Goal: Transaction & Acquisition: Book appointment/travel/reservation

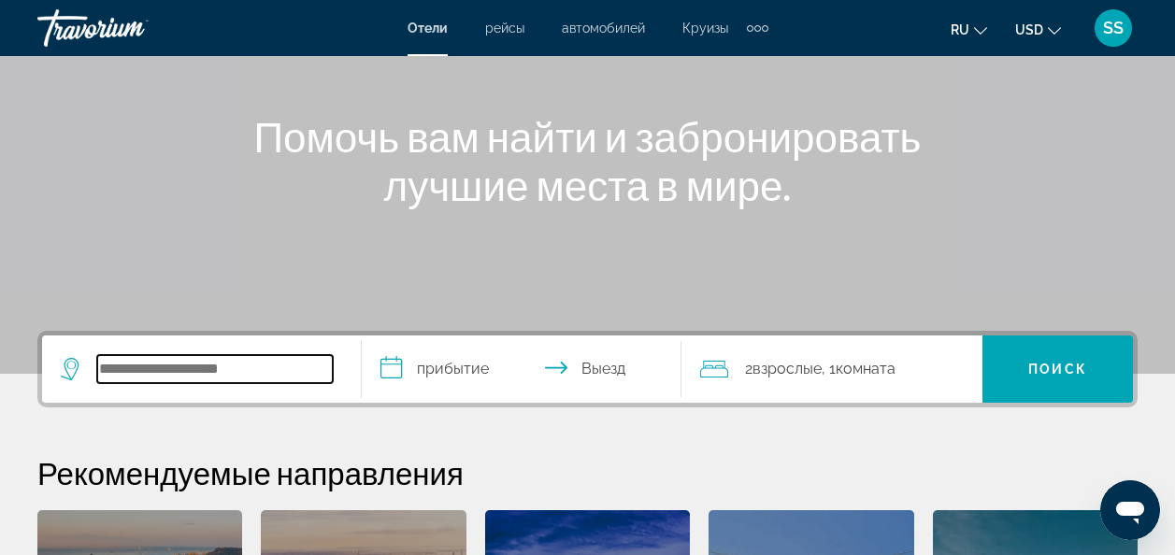
click at [259, 372] on input "Search hotel destination" at bounding box center [215, 369] width 236 height 28
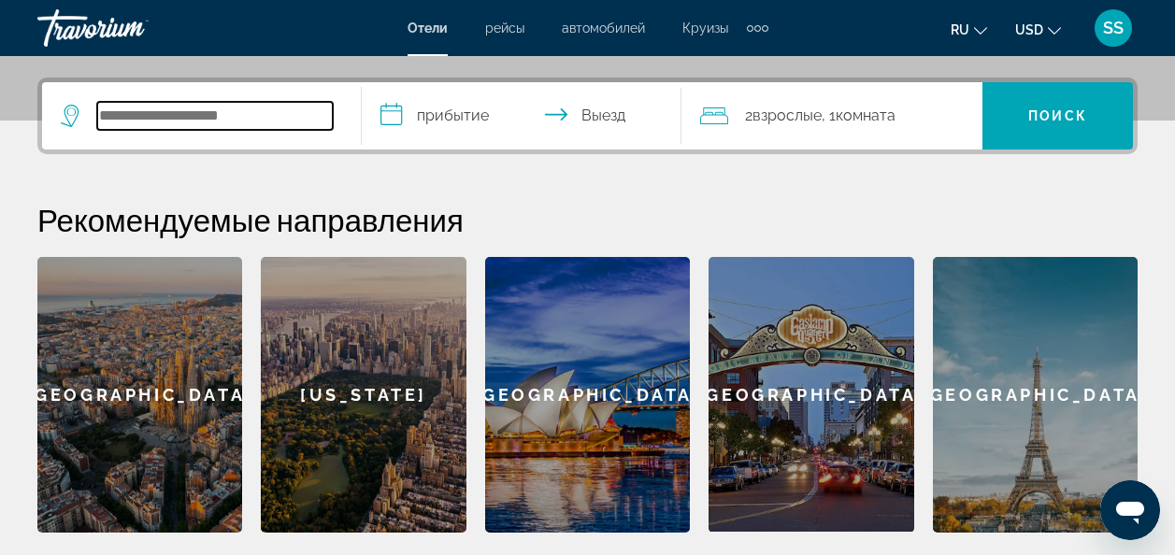
scroll to position [457, 0]
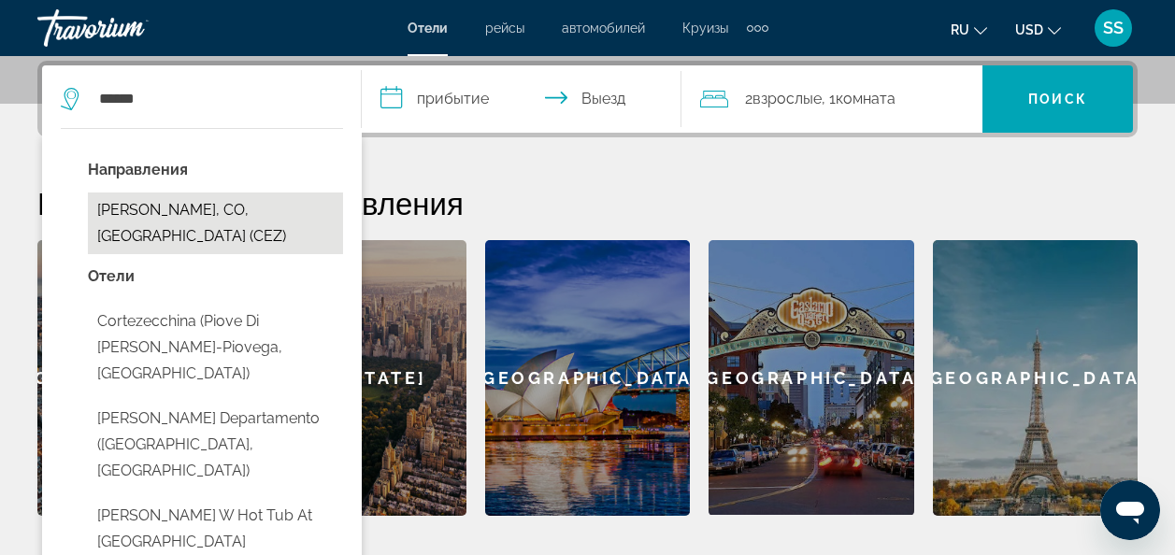
click at [241, 215] on button "[PERSON_NAME], CO, [GEOGRAPHIC_DATA] (CEZ)" at bounding box center [215, 224] width 255 height 62
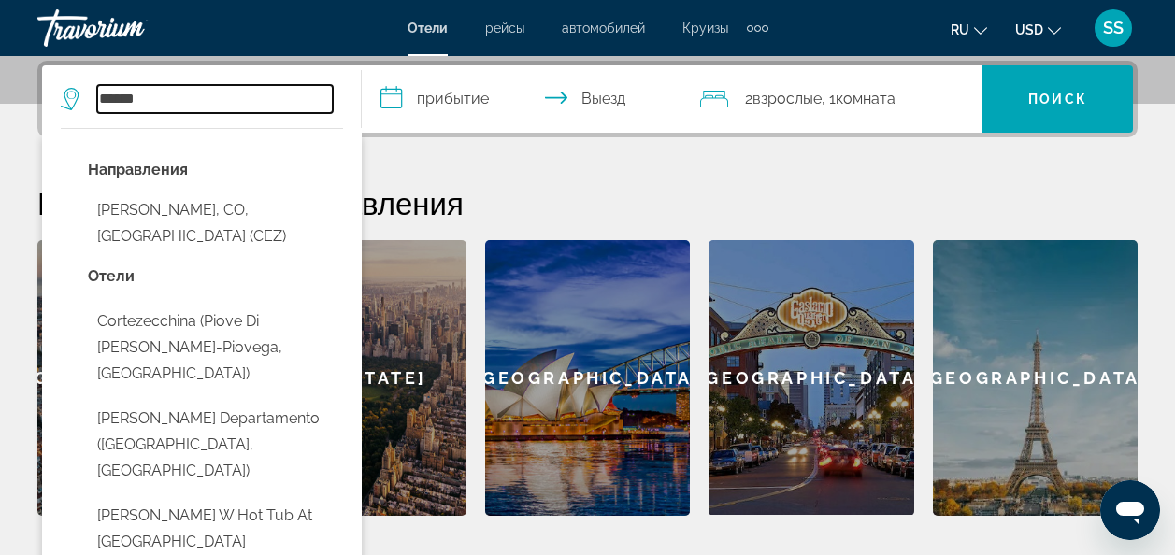
type input "**********"
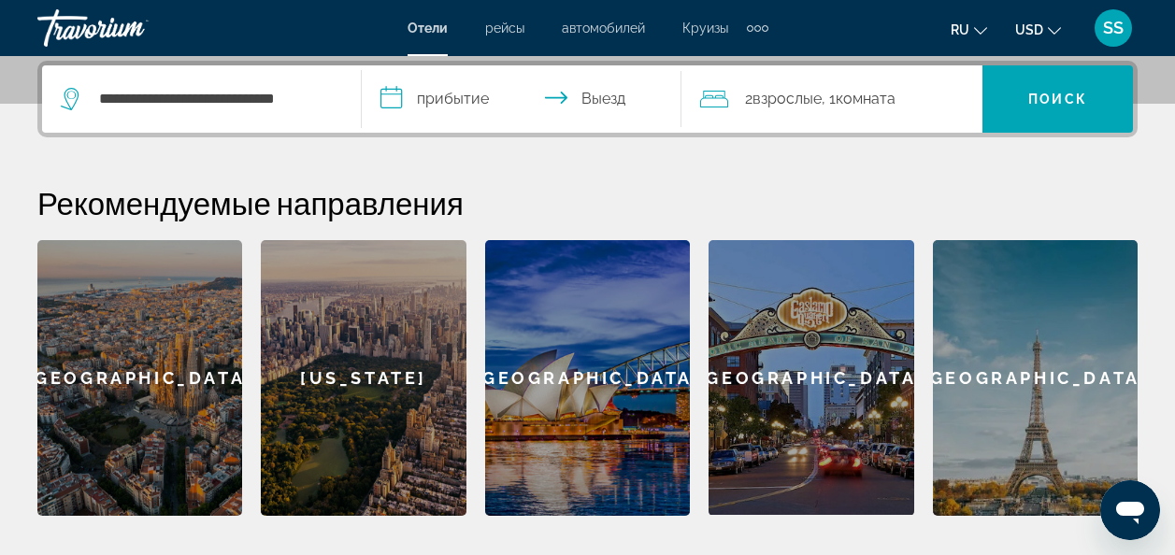
click at [391, 103] on input "**********" at bounding box center [525, 101] width 327 height 73
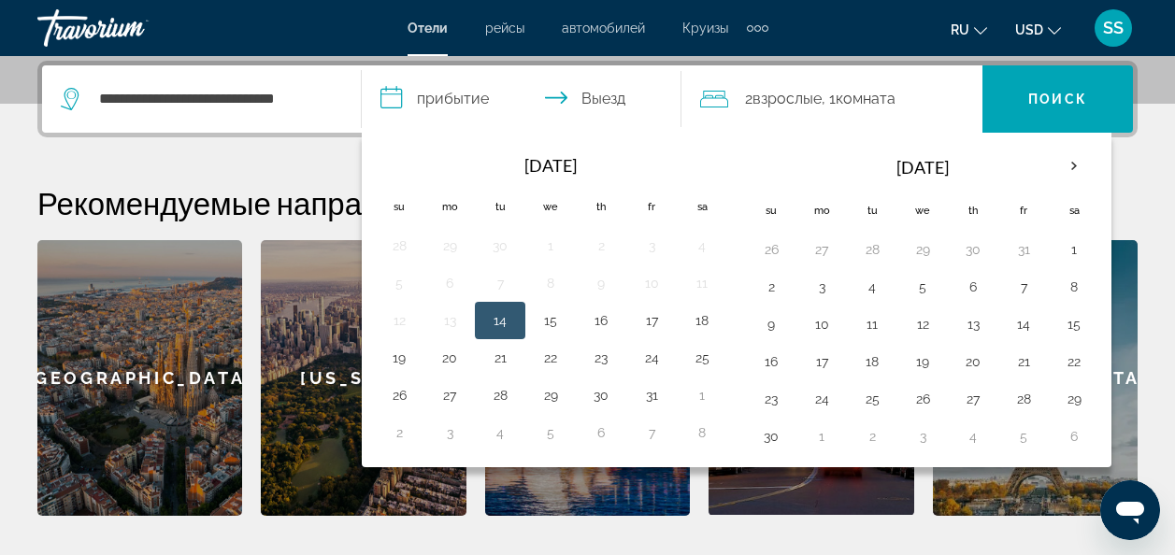
click at [503, 318] on button "14" at bounding box center [500, 320] width 30 height 26
click at [587, 91] on input "**********" at bounding box center [525, 101] width 327 height 73
click at [550, 318] on button "15" at bounding box center [551, 320] width 30 height 26
type input "**********"
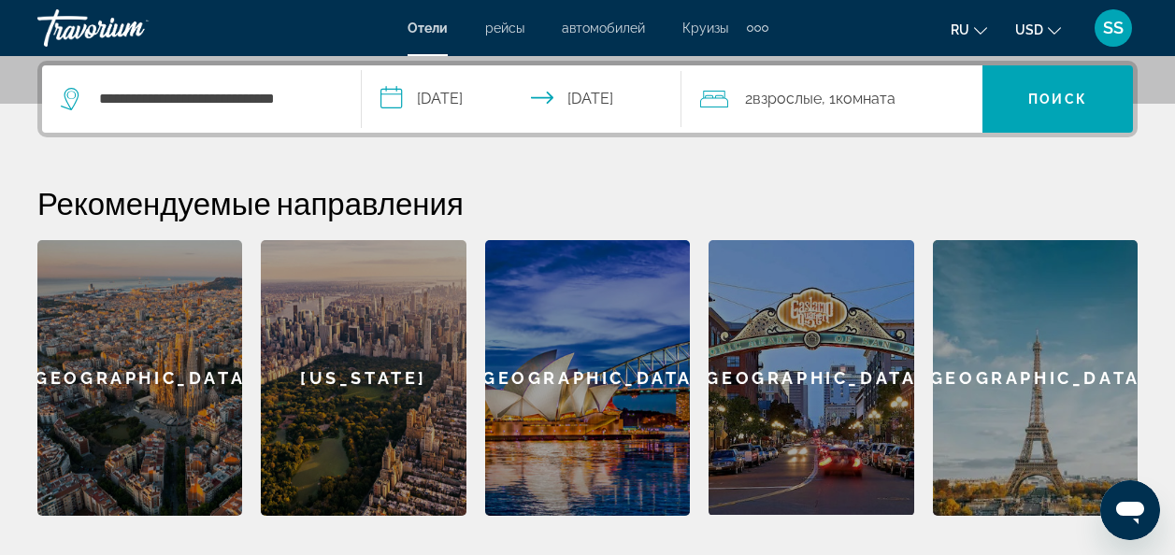
click at [922, 76] on div "2 Взрослый Взрослые , 1 Комната номера" at bounding box center [841, 98] width 282 height 67
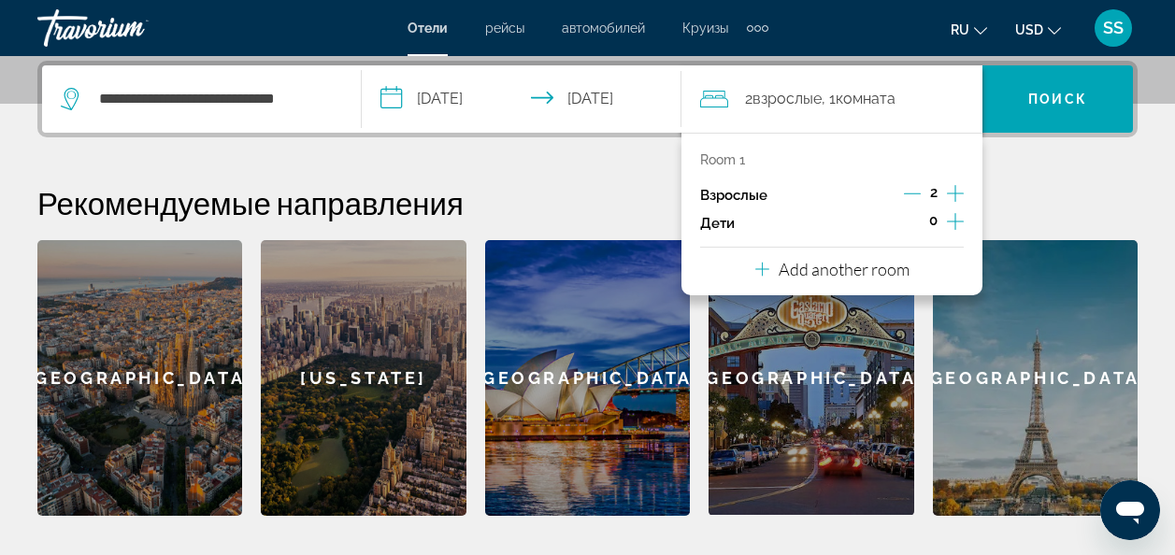
click at [950, 190] on icon "Increment adults" at bounding box center [955, 193] width 17 height 22
click at [1050, 95] on span "Поиск" at bounding box center [1057, 99] width 59 height 15
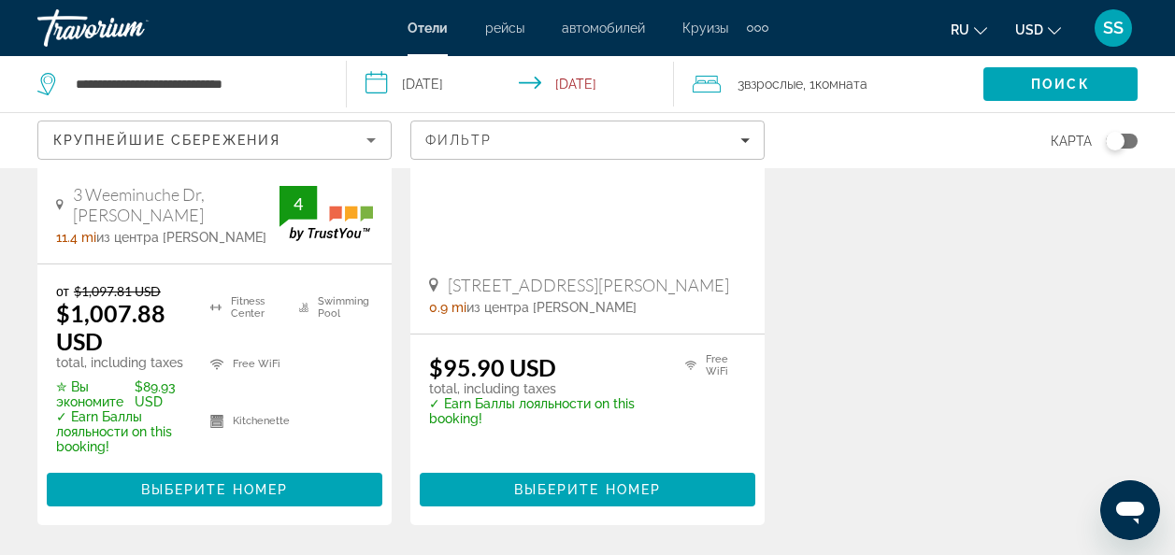
scroll to position [467, 0]
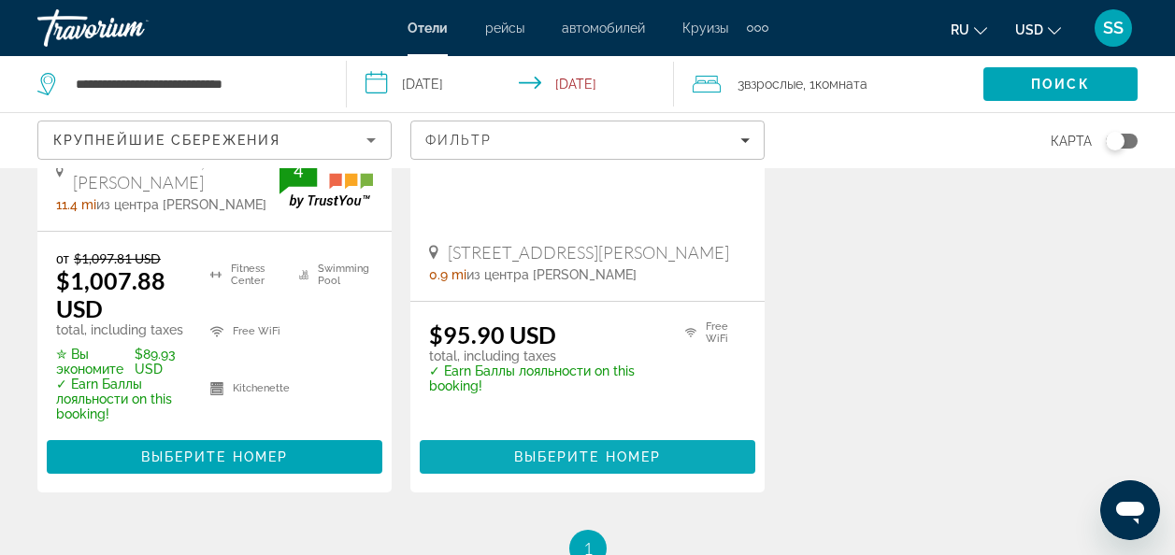
click at [657, 454] on span "Выберите номер" at bounding box center [587, 457] width 147 height 15
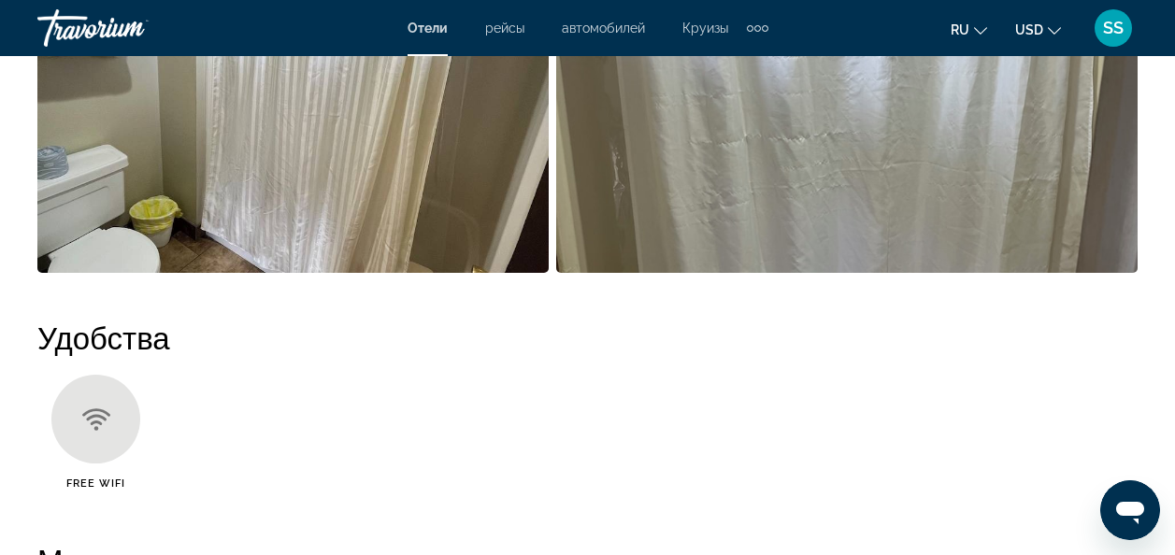
scroll to position [1589, 0]
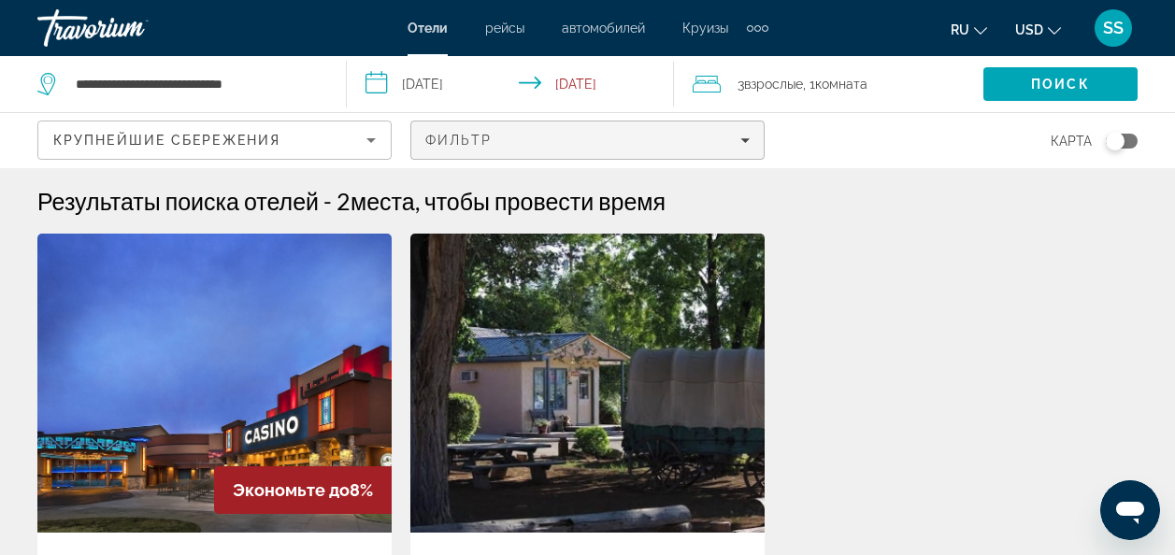
click at [751, 139] on span "Filters" at bounding box center [587, 140] width 352 height 45
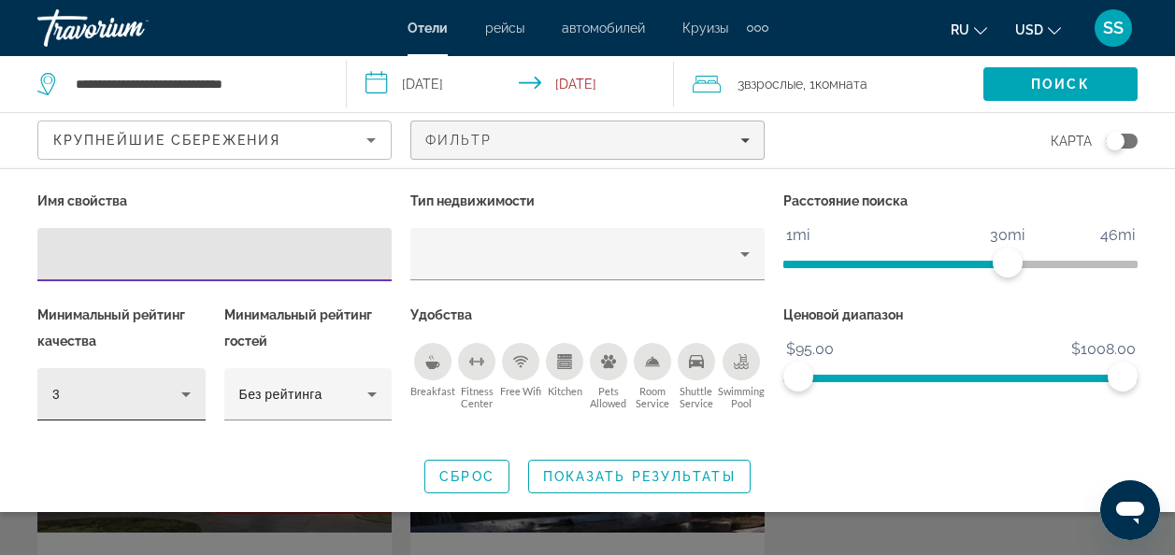
click at [188, 390] on icon "Hotel Filters" at bounding box center [186, 394] width 22 height 22
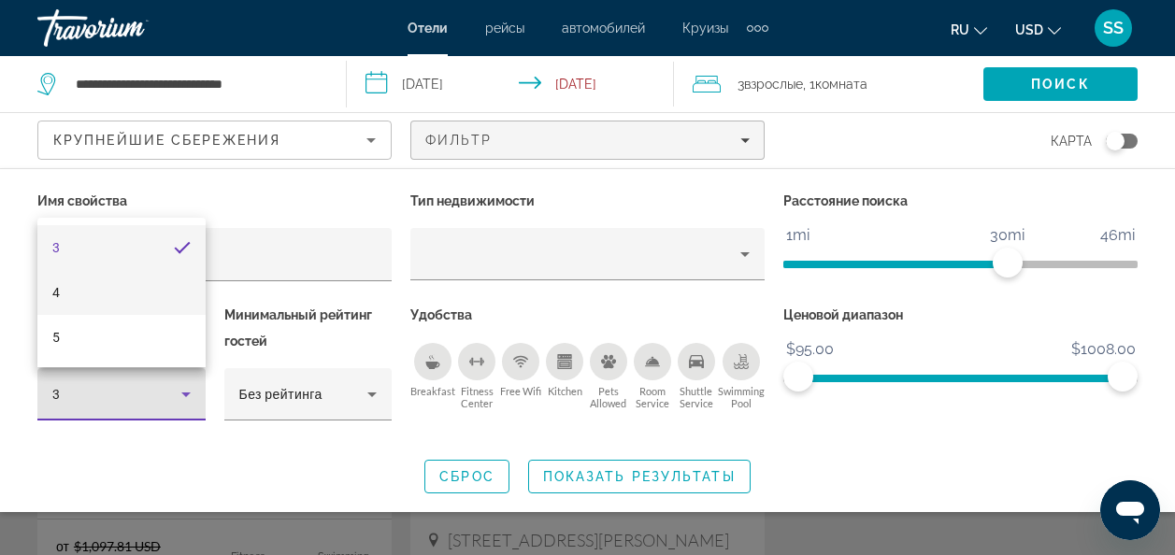
scroll to position [187, 0]
click at [372, 392] on div at bounding box center [587, 277] width 1175 height 555
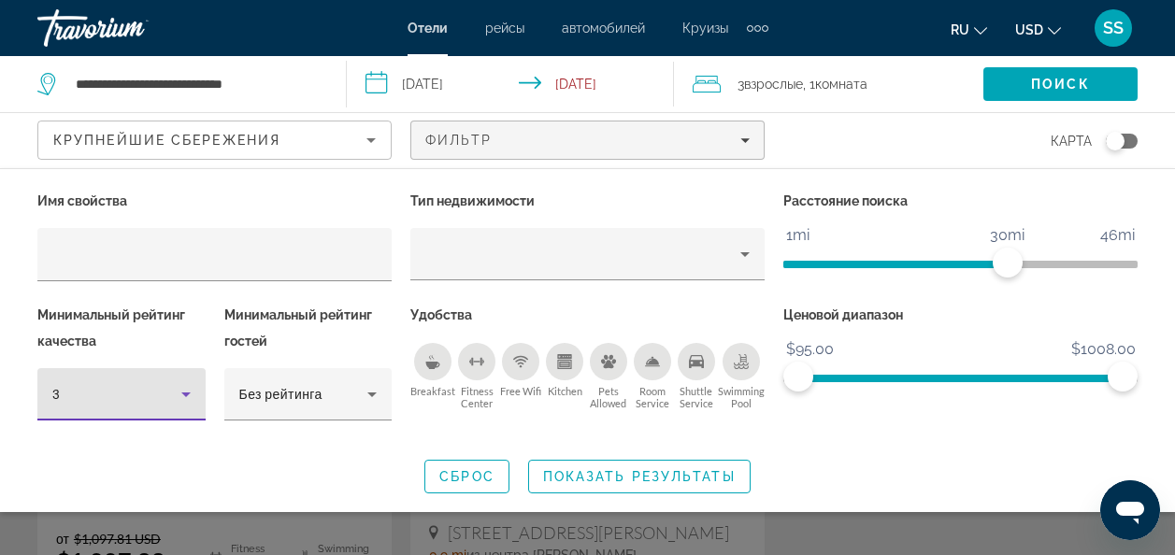
click at [185, 394] on icon "Hotel Filters" at bounding box center [185, 395] width 9 height 5
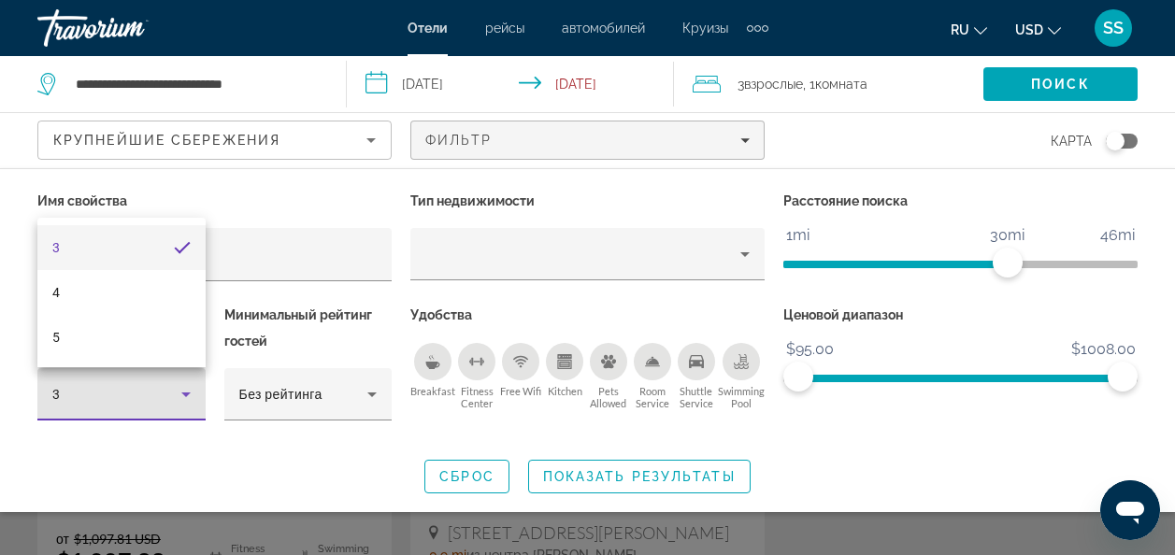
drag, startPoint x: 294, startPoint y: 219, endPoint x: 280, endPoint y: 216, distance: 14.3
click at [294, 218] on div at bounding box center [587, 277] width 1175 height 555
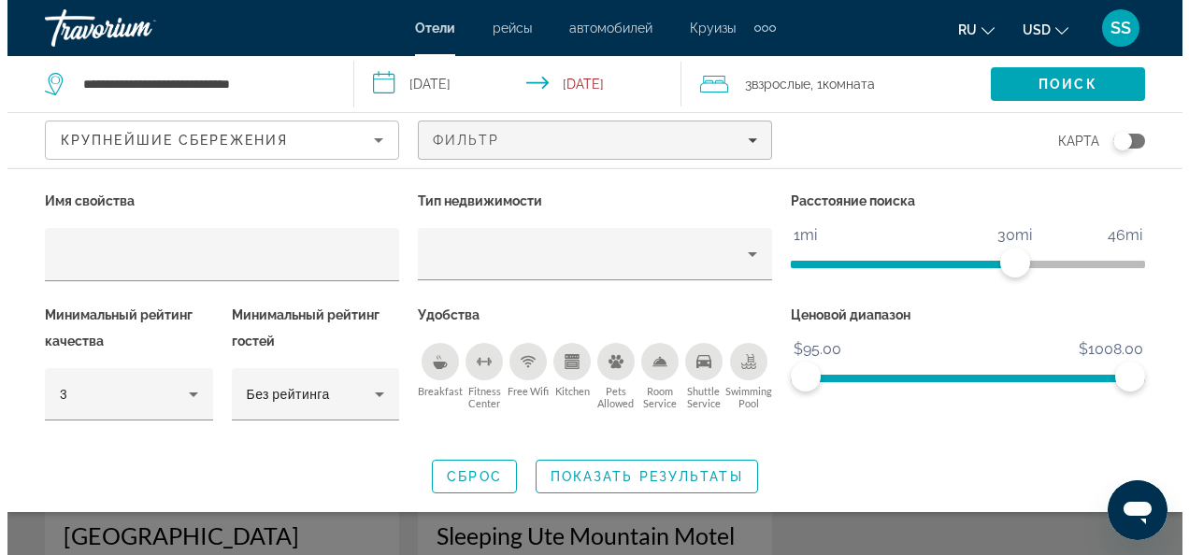
scroll to position [0, 0]
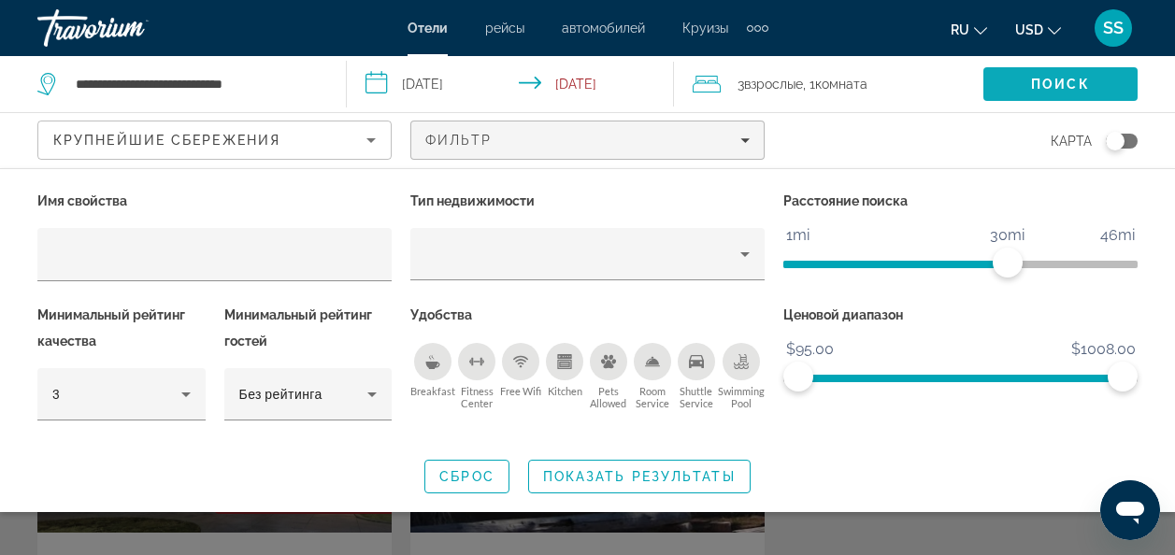
click at [1043, 83] on span "Поиск" at bounding box center [1060, 84] width 59 height 15
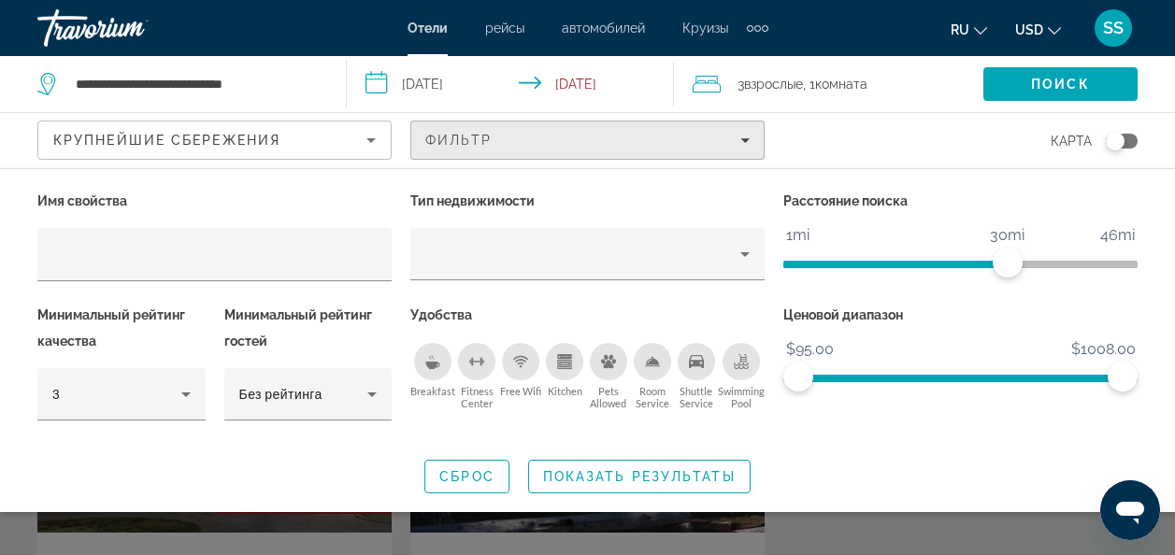
click at [737, 136] on div "Фильтр" at bounding box center [587, 140] width 324 height 15
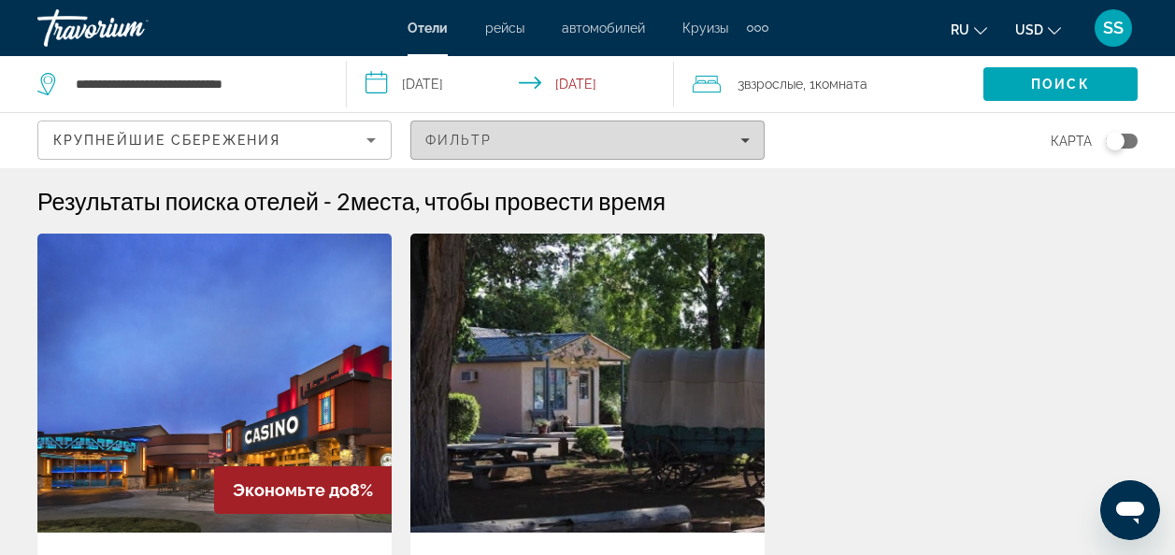
click at [740, 143] on icon "Filters" at bounding box center [744, 140] width 9 height 9
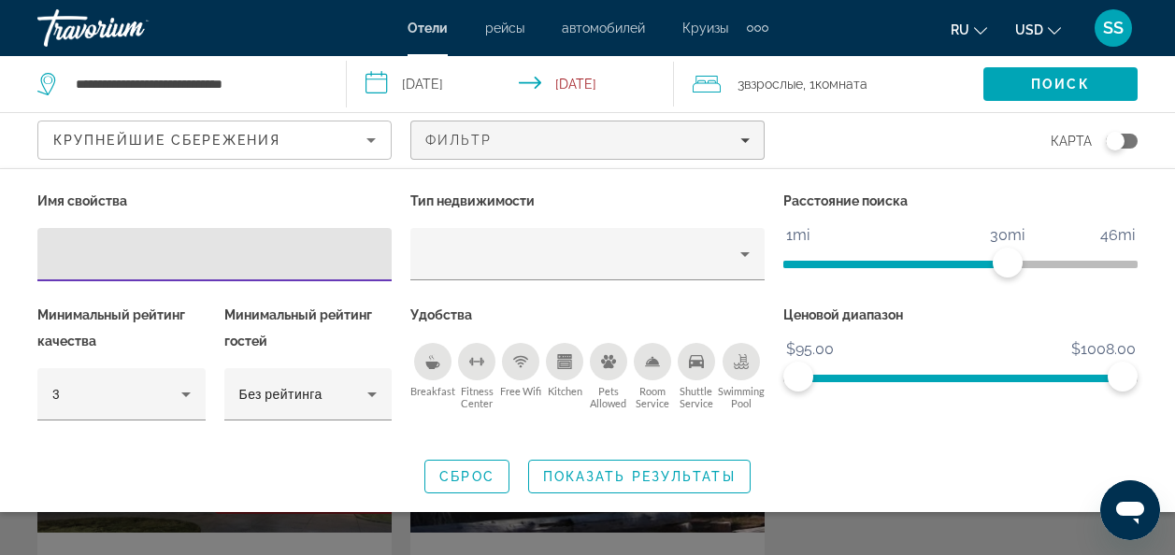
click at [436, 371] on div "Breakfast" at bounding box center [432, 361] width 37 height 37
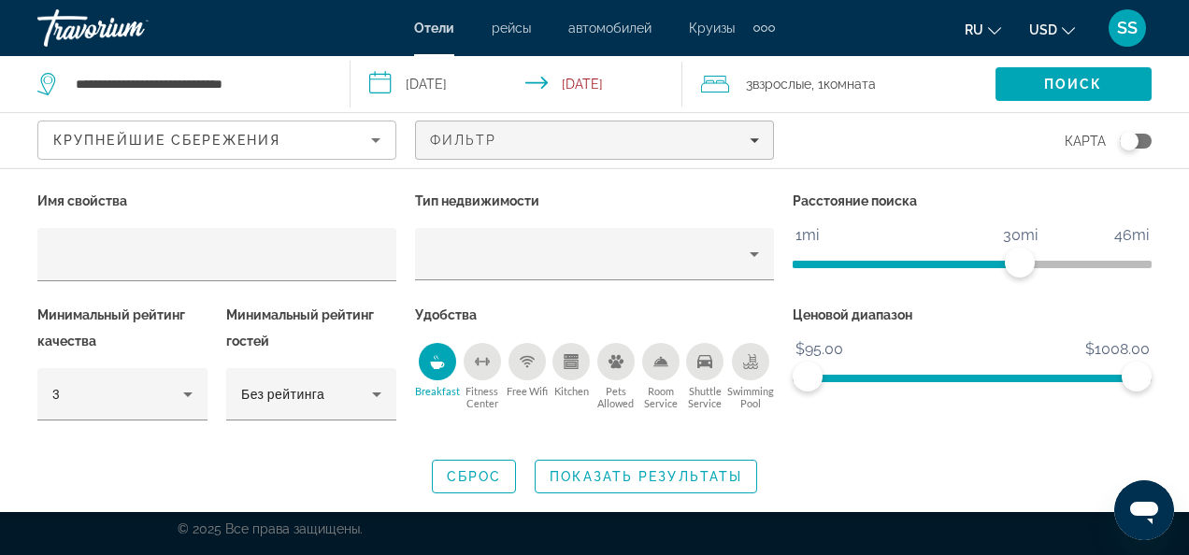
click at [638, 476] on span "Показать результаты" at bounding box center [646, 476] width 193 height 15
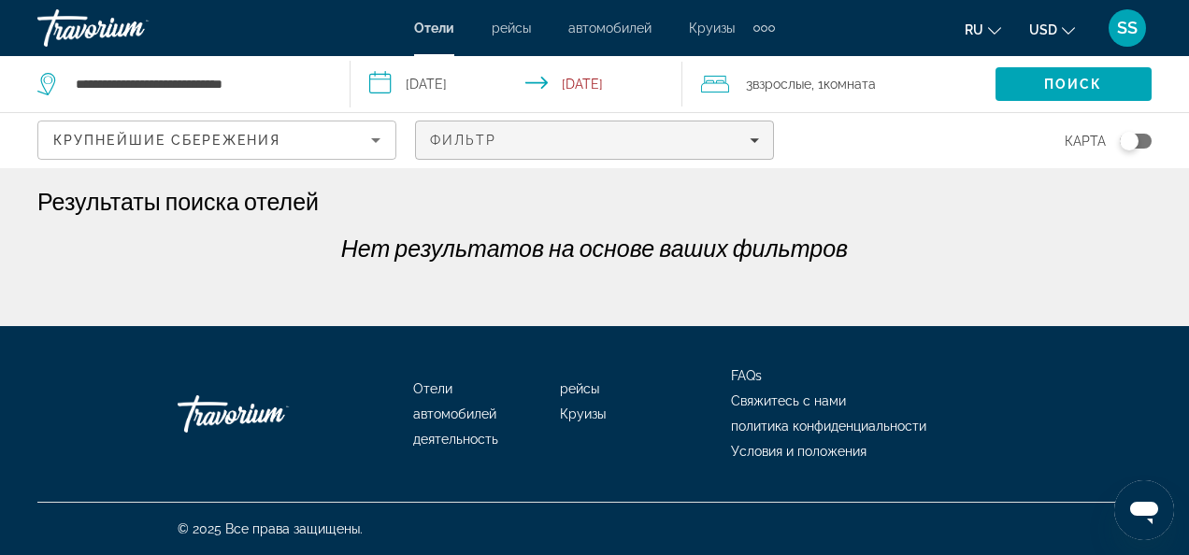
click at [760, 143] on span "Filters" at bounding box center [594, 140] width 357 height 45
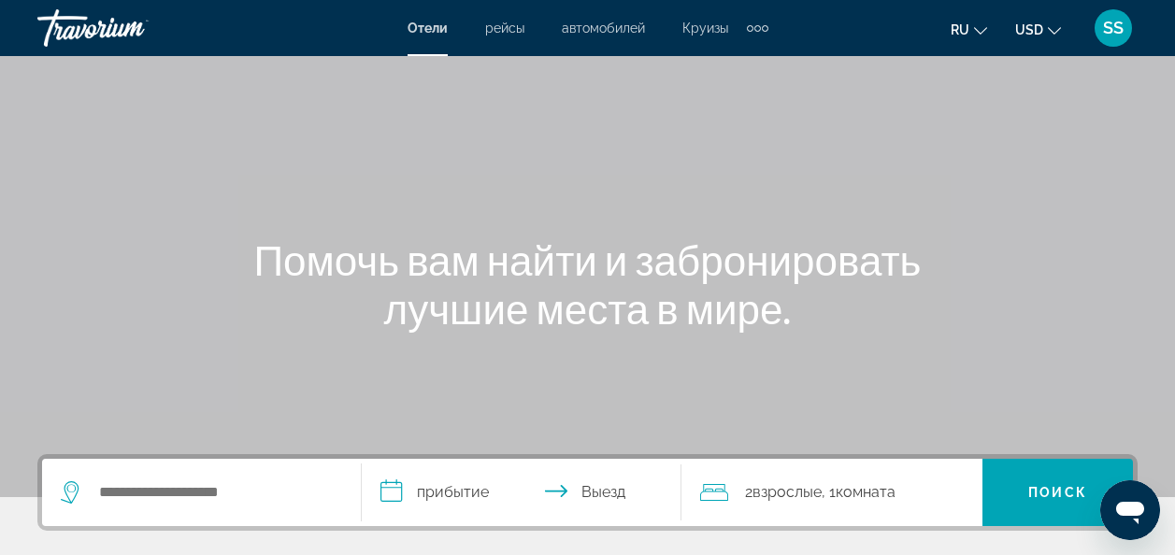
scroll to position [187, 0]
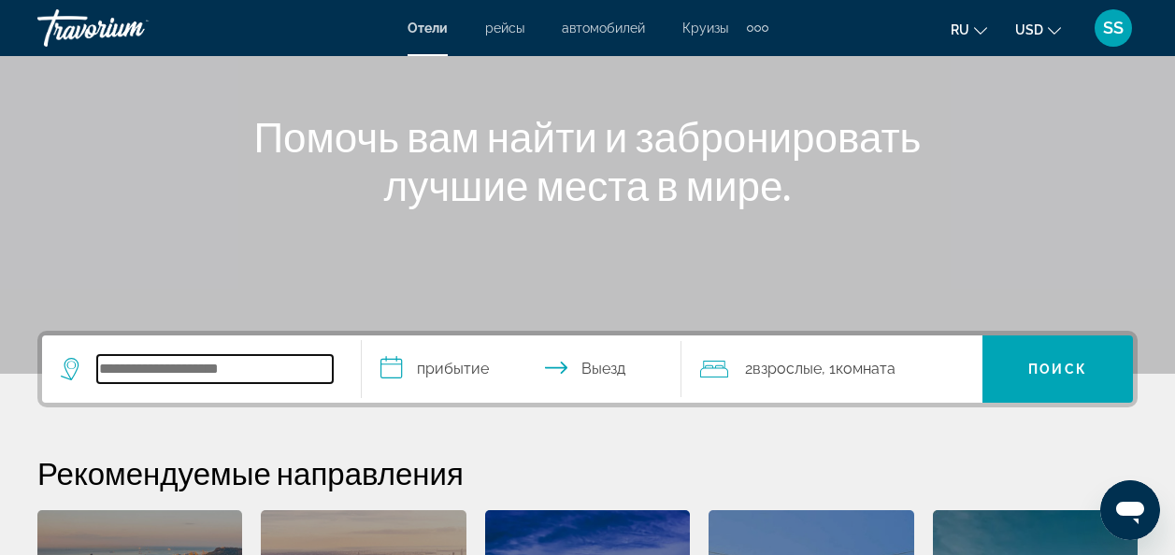
click at [295, 369] on input "Search hotel destination" at bounding box center [215, 369] width 236 height 28
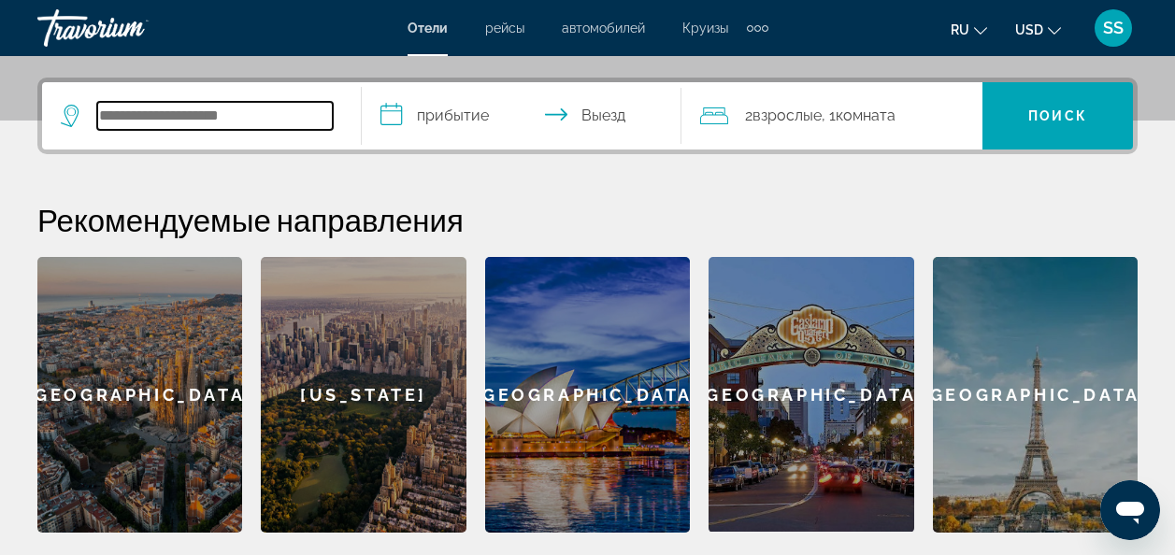
scroll to position [457, 0]
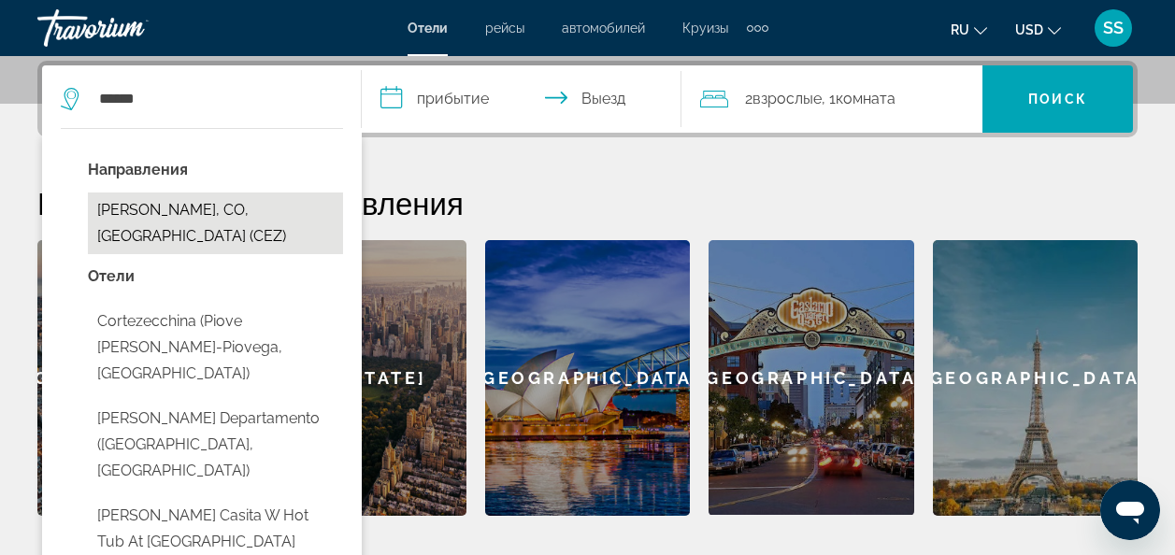
click at [239, 217] on button "[PERSON_NAME], CO, [GEOGRAPHIC_DATA] (CEZ)" at bounding box center [215, 224] width 255 height 62
type input "**********"
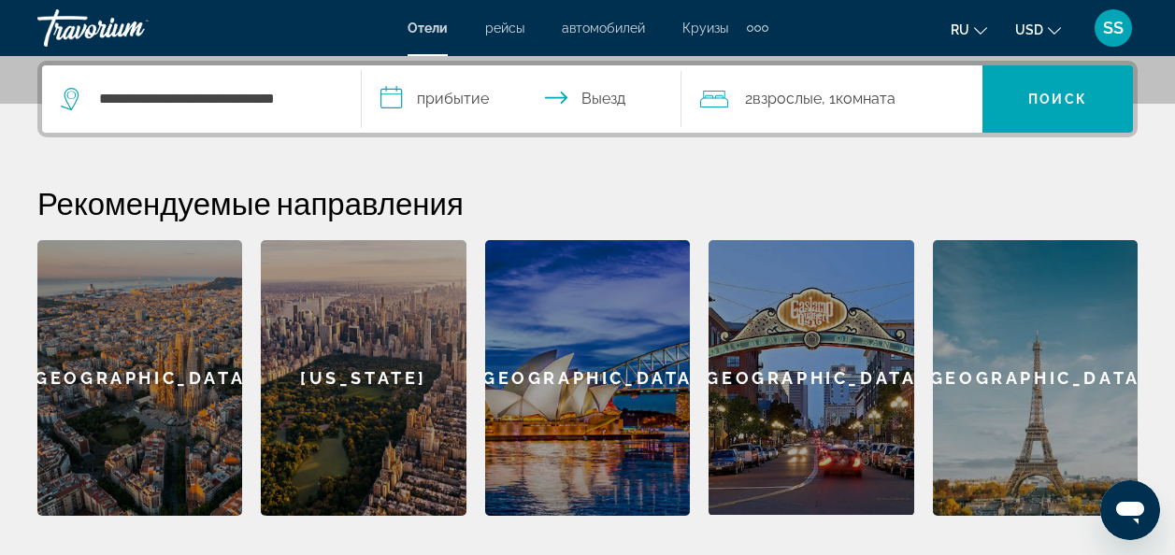
click at [404, 99] on input "**********" at bounding box center [525, 101] width 327 height 73
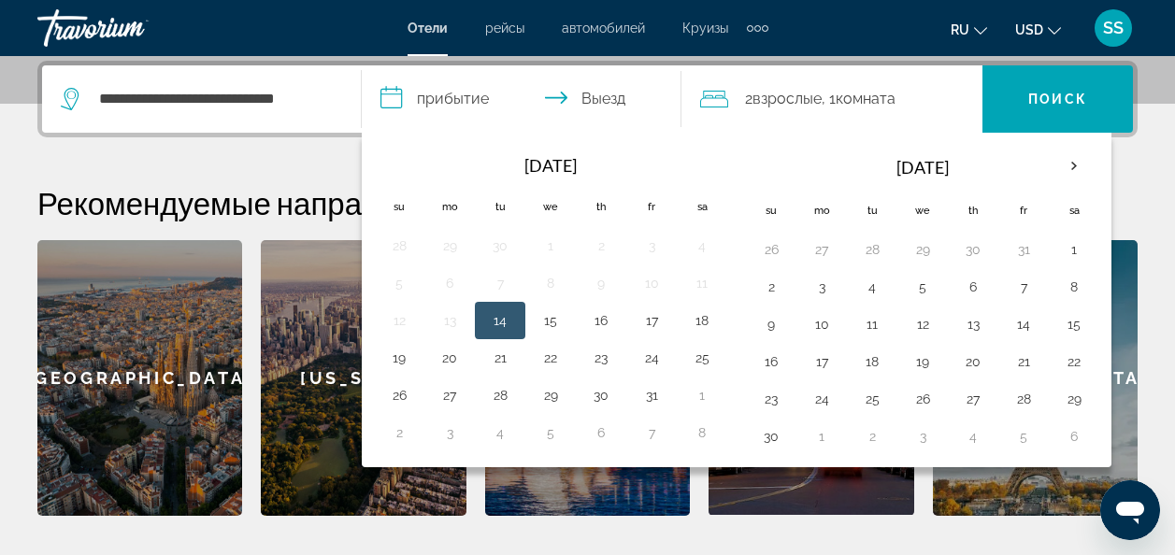
click at [509, 321] on button "14" at bounding box center [500, 320] width 30 height 26
click at [575, 97] on input "**********" at bounding box center [525, 101] width 327 height 73
click at [552, 307] on button "15" at bounding box center [551, 320] width 30 height 26
type input "**********"
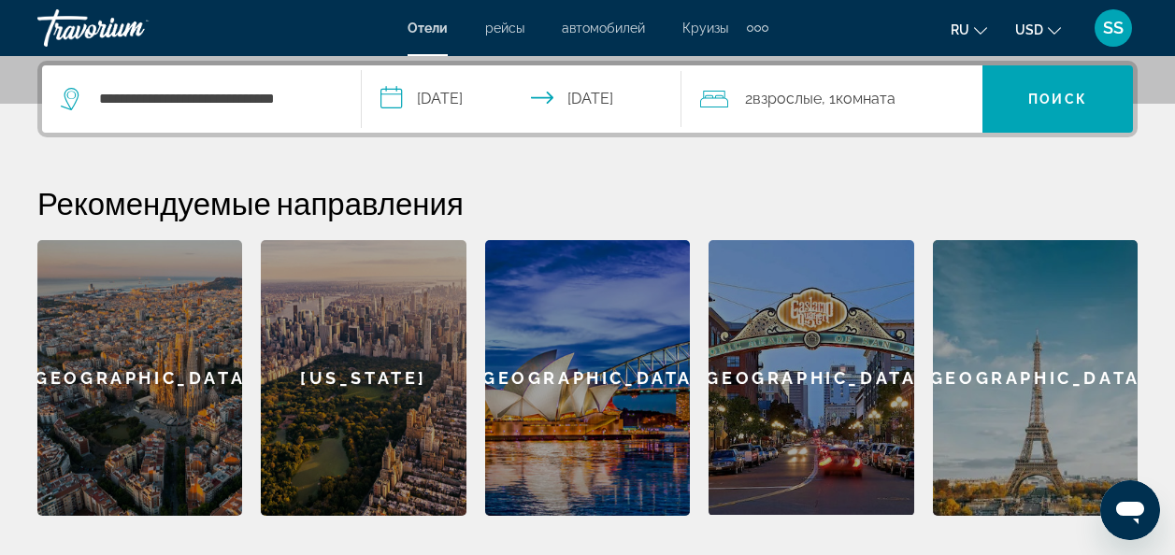
click at [945, 98] on div "2 Взрослый Взрослые , 1 Комната номера" at bounding box center [841, 99] width 282 height 26
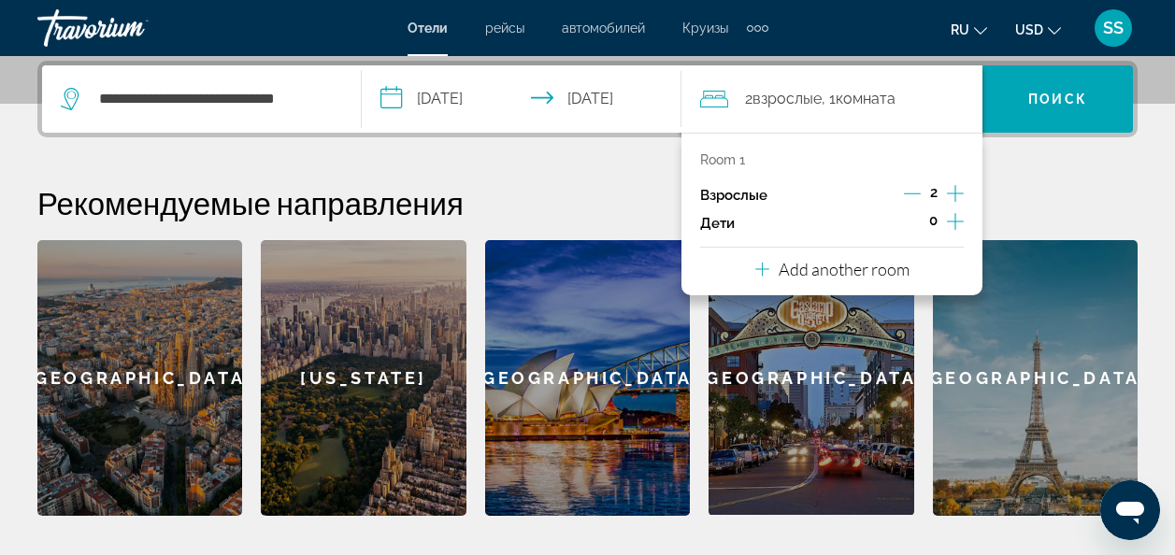
click at [952, 194] on icon "Increment adults" at bounding box center [955, 193] width 17 height 22
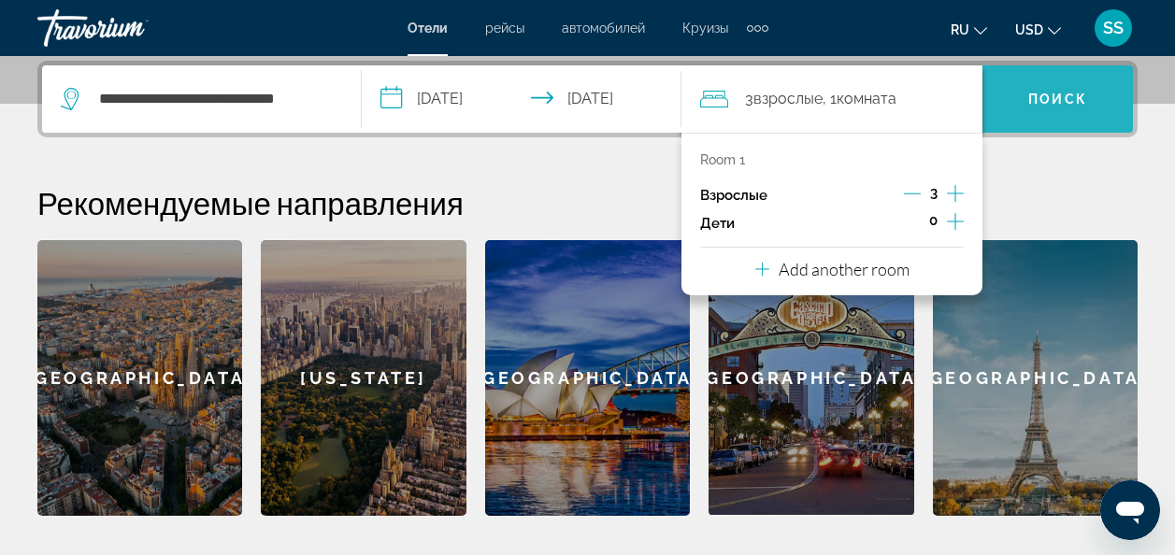
click at [1027, 95] on span "Search" at bounding box center [1057, 99] width 150 height 45
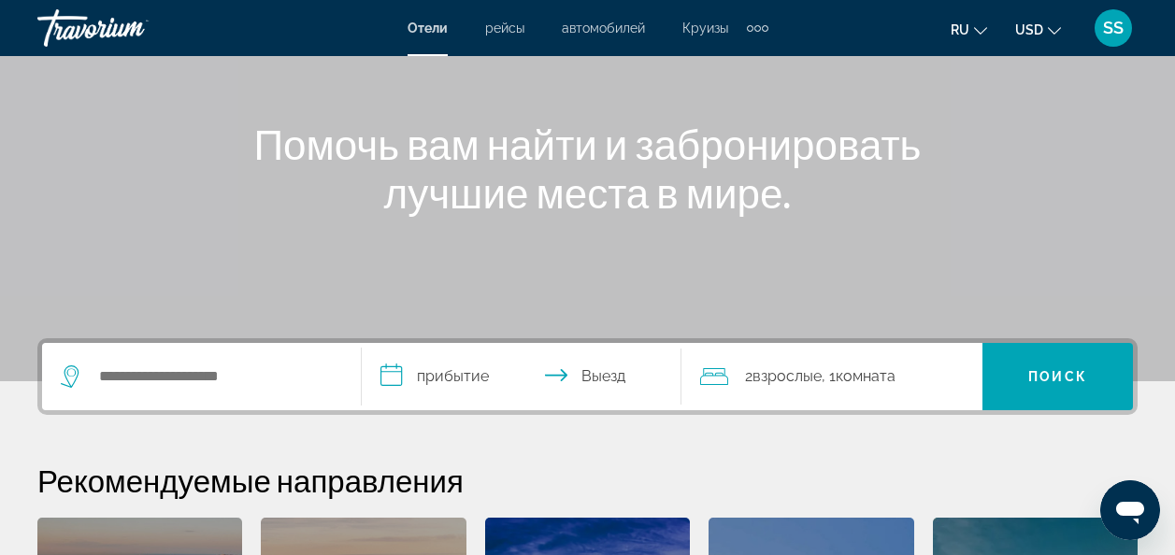
scroll to position [187, 0]
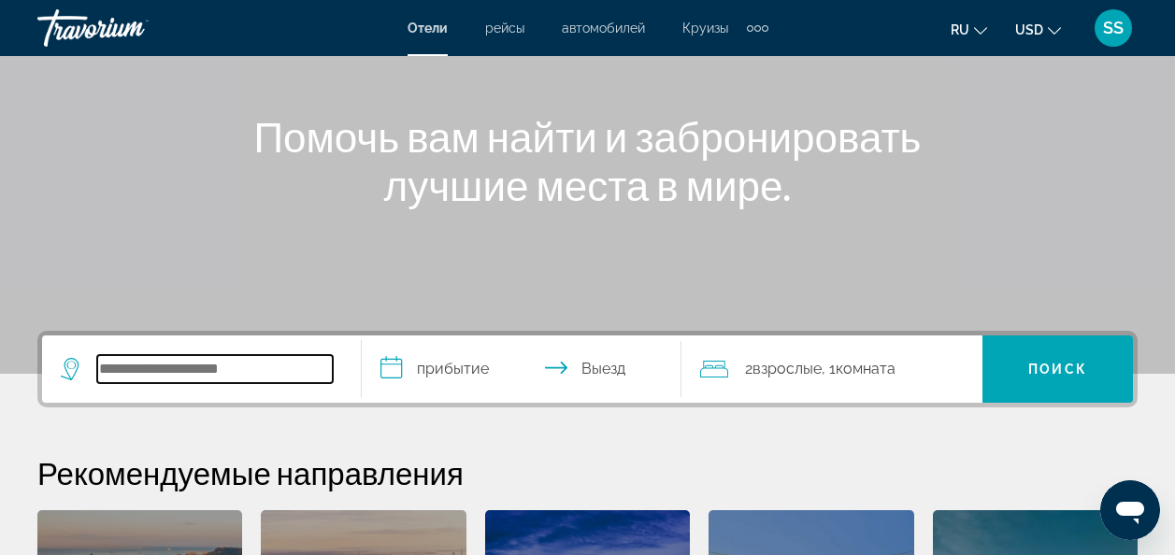
click at [307, 368] on input "Search hotel destination" at bounding box center [215, 369] width 236 height 28
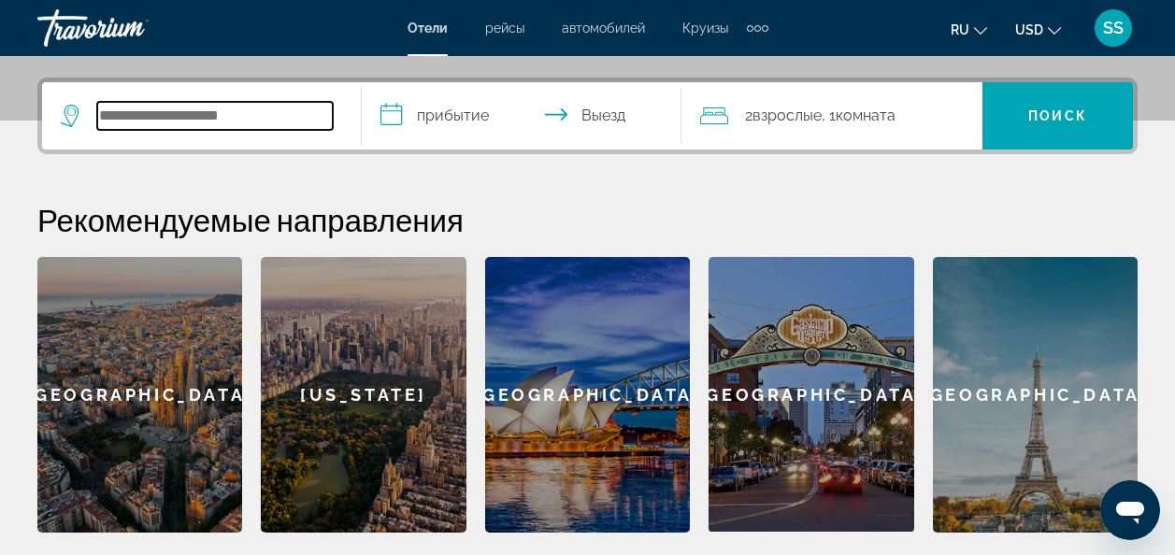
scroll to position [457, 0]
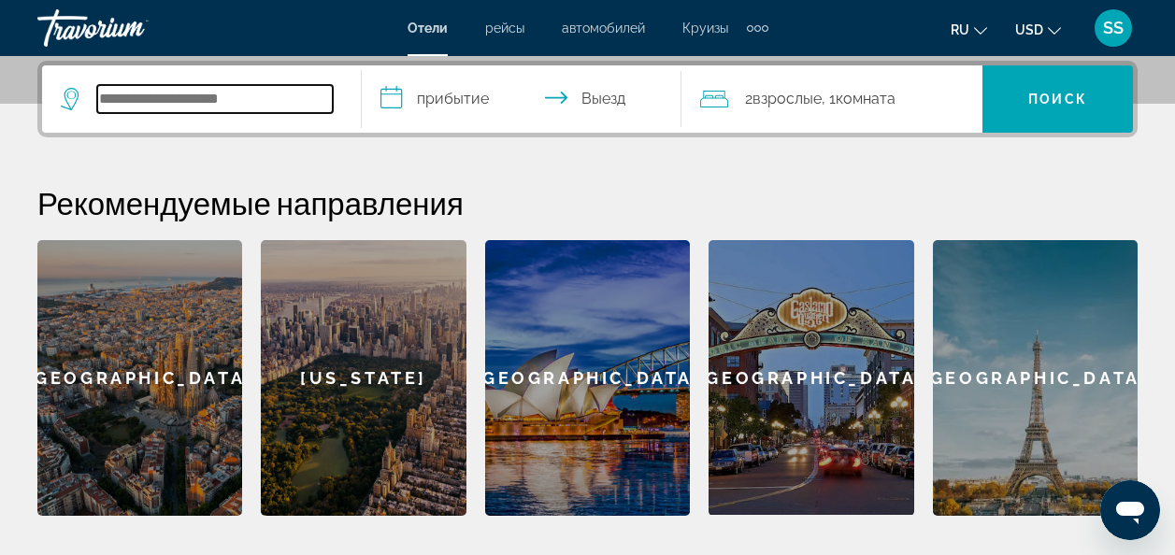
click at [286, 101] on input "Search hotel destination" at bounding box center [215, 99] width 236 height 28
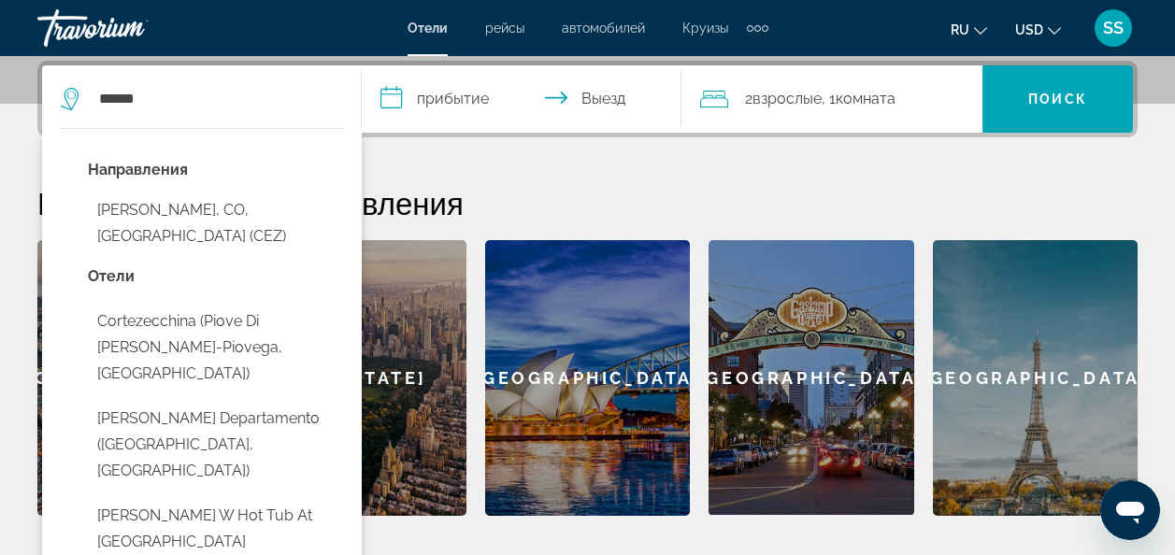
click at [124, 211] on button "[PERSON_NAME], CO, [GEOGRAPHIC_DATA] (CEZ)" at bounding box center [215, 224] width 255 height 62
type input "**********"
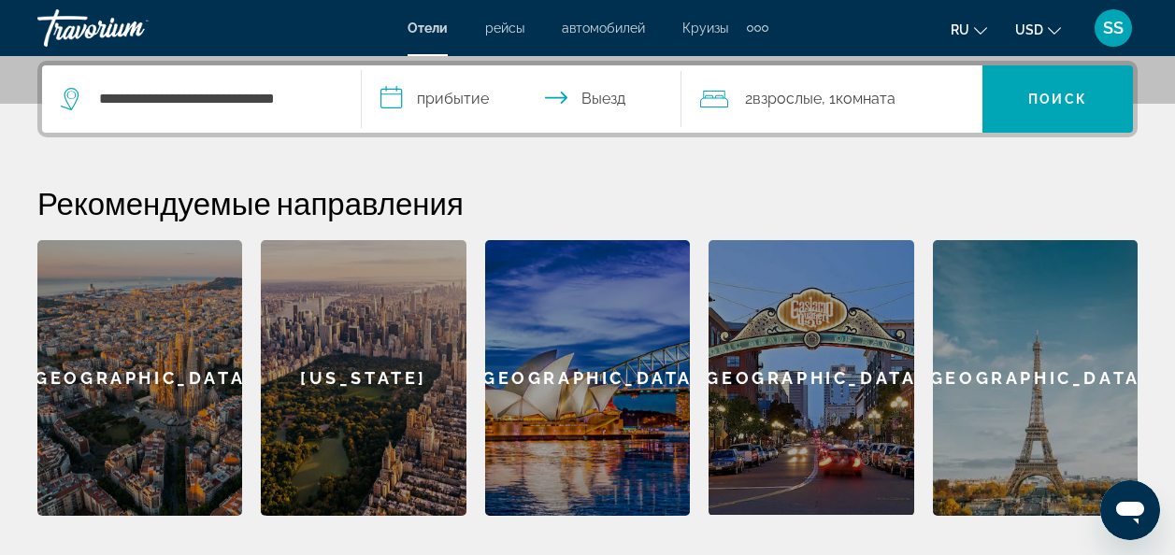
click at [392, 93] on input "**********" at bounding box center [525, 101] width 327 height 73
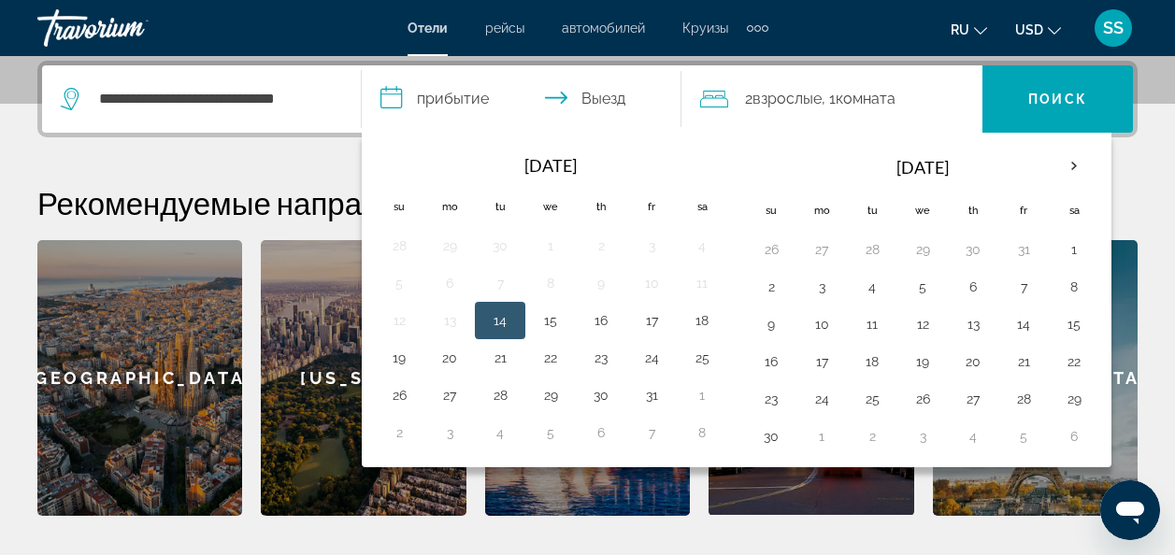
click at [495, 319] on button "14" at bounding box center [500, 320] width 30 height 26
click at [549, 318] on button "15" at bounding box center [551, 320] width 30 height 26
type input "**********"
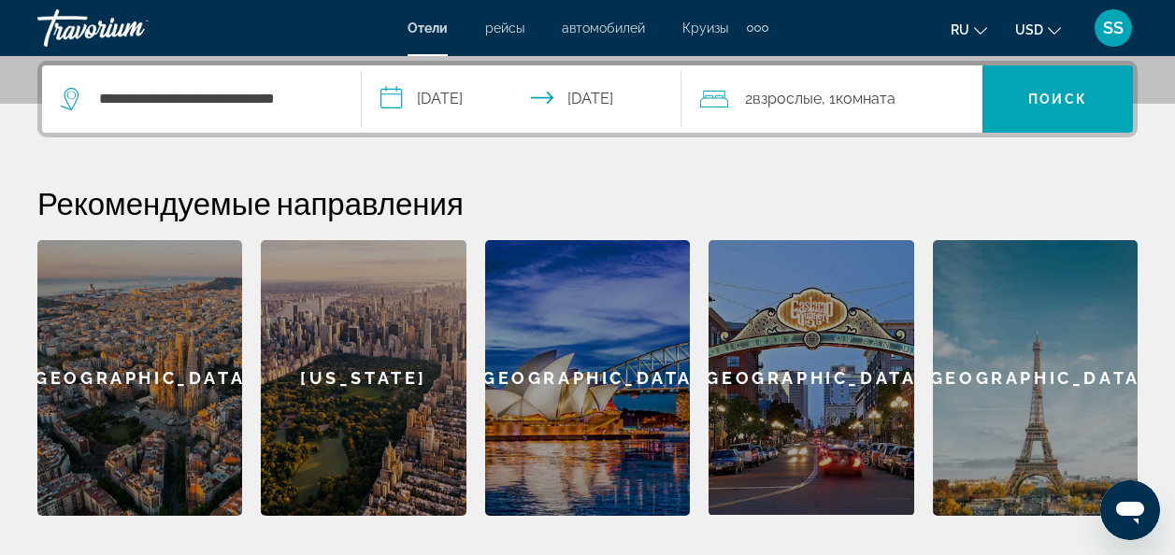
click at [954, 85] on div "2 Взрослый Взрослые , 1 Комната номера" at bounding box center [841, 98] width 282 height 67
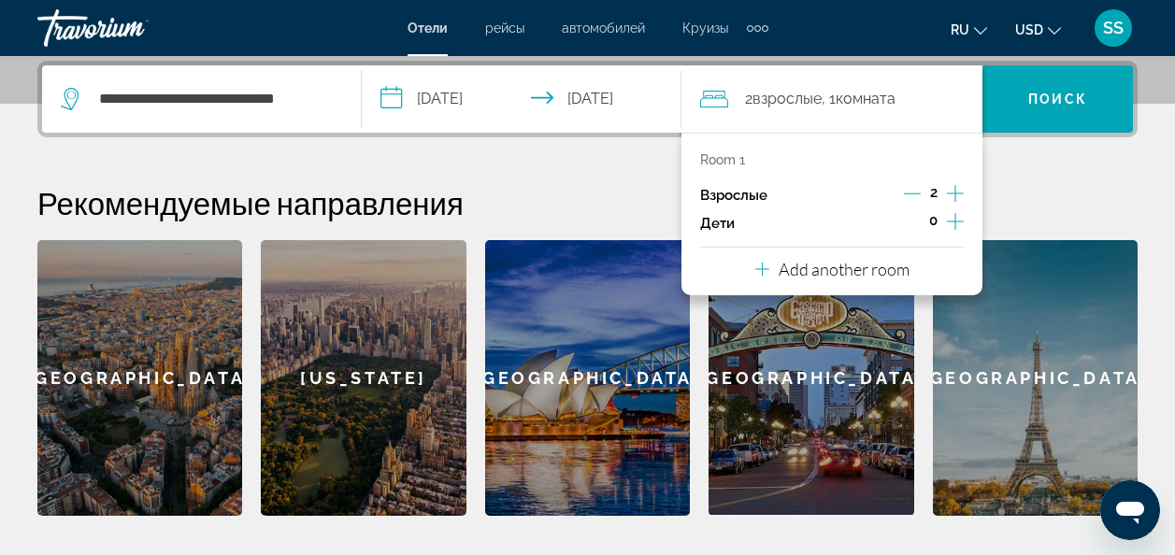
click at [960, 195] on icon "Increment adults" at bounding box center [955, 193] width 17 height 22
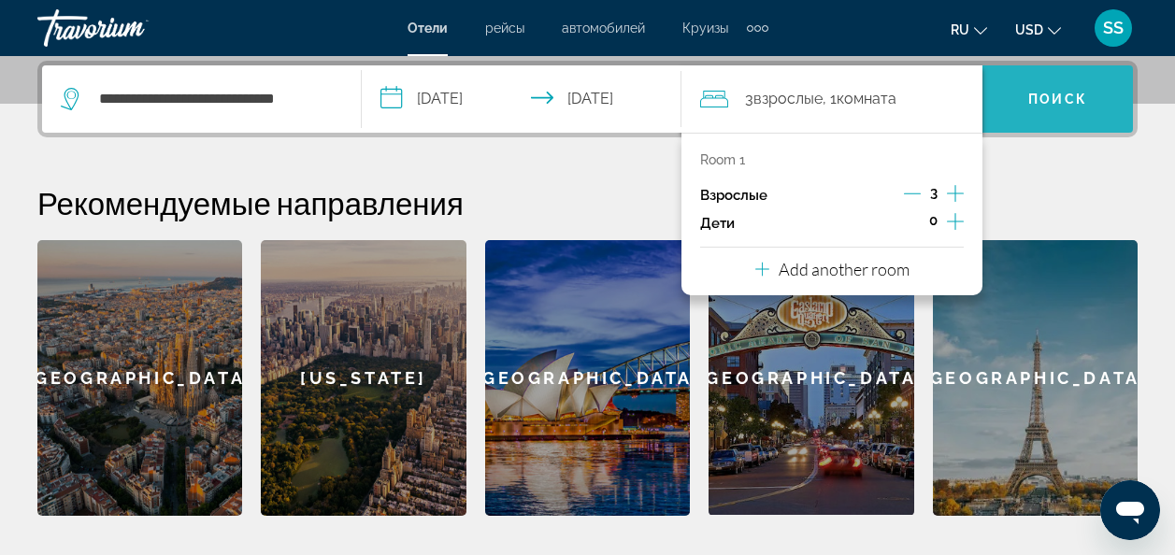
click at [1039, 106] on span "Поиск" at bounding box center [1057, 99] width 59 height 15
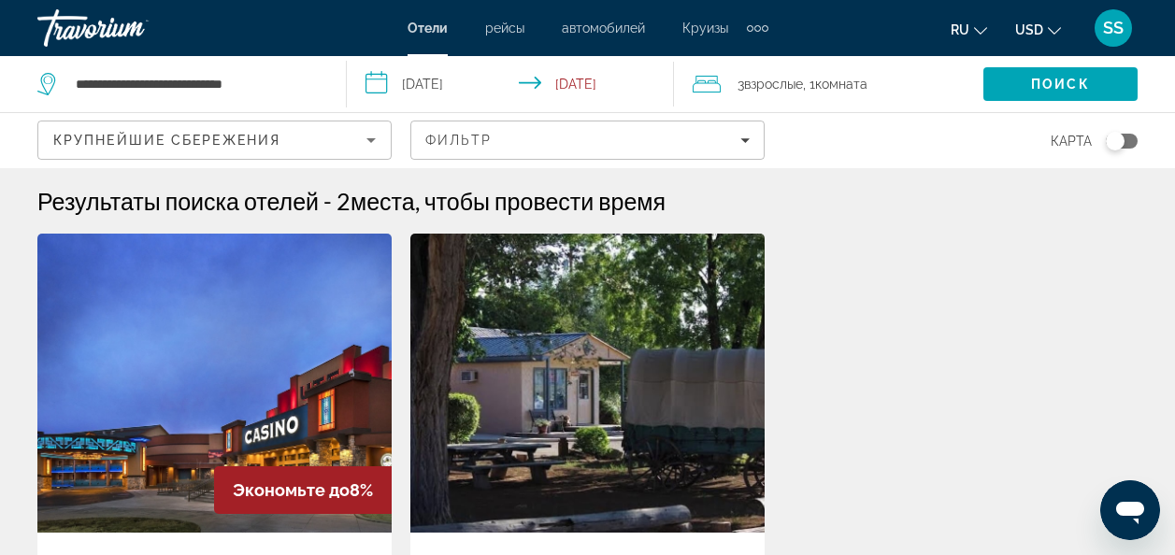
click at [910, 85] on div "3 Взрослый Взрослые , 1 Комната номера" at bounding box center [838, 84] width 291 height 26
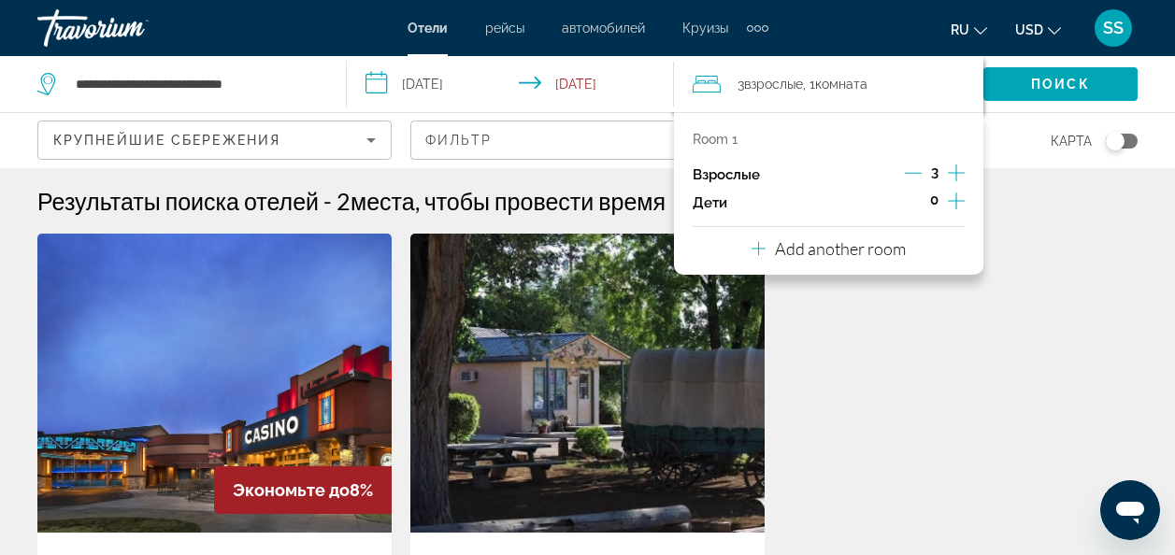
click at [917, 173] on icon "Decrement adults" at bounding box center [913, 173] width 17 height 1
click at [1051, 80] on span "Поиск" at bounding box center [1060, 84] width 59 height 15
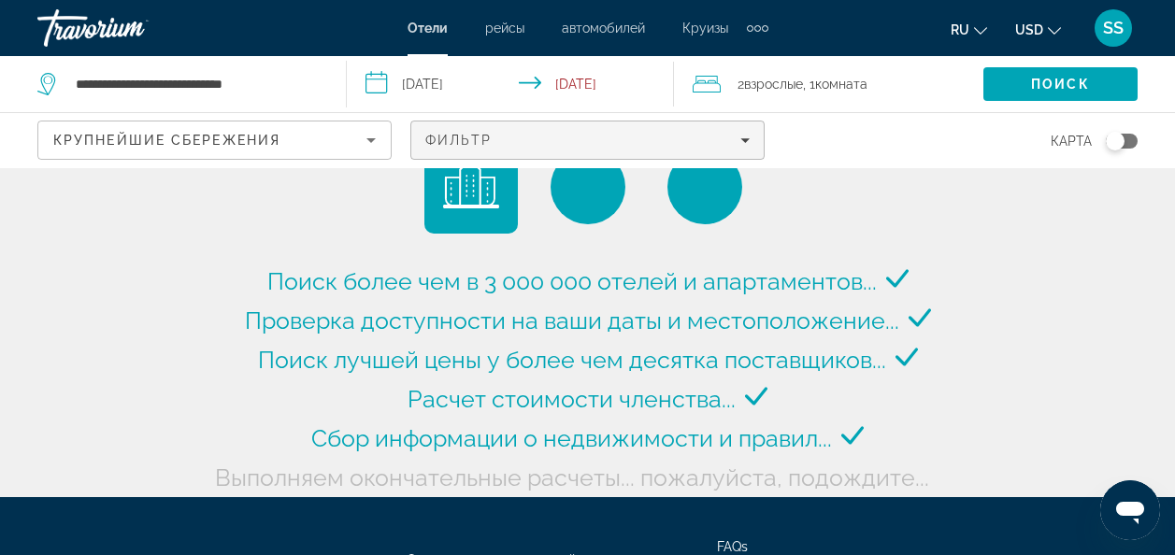
click at [755, 137] on span "Filters" at bounding box center [587, 140] width 352 height 45
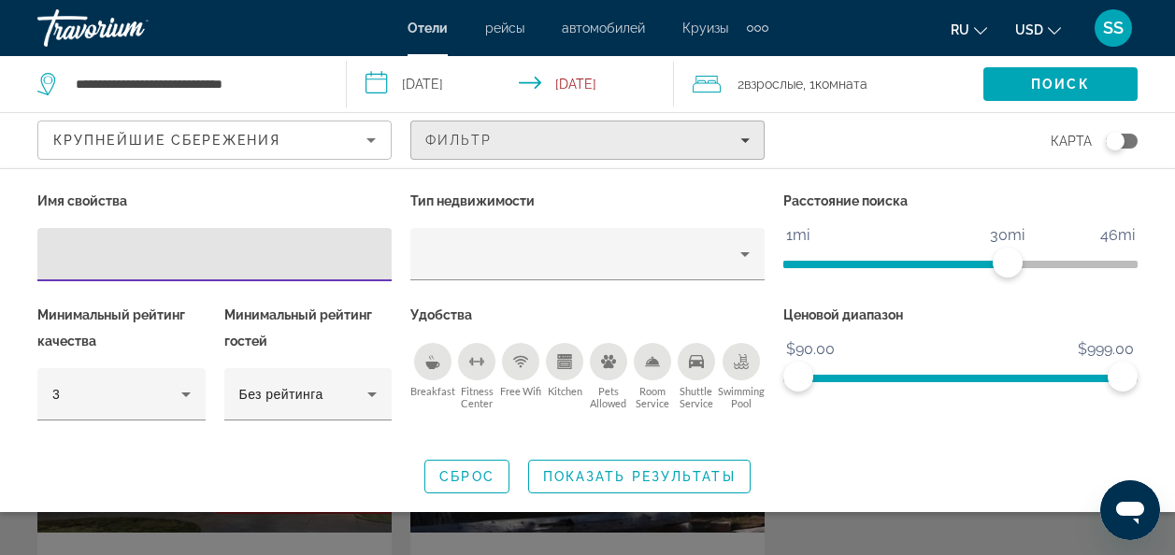
click at [752, 139] on span "Filters" at bounding box center [587, 140] width 352 height 45
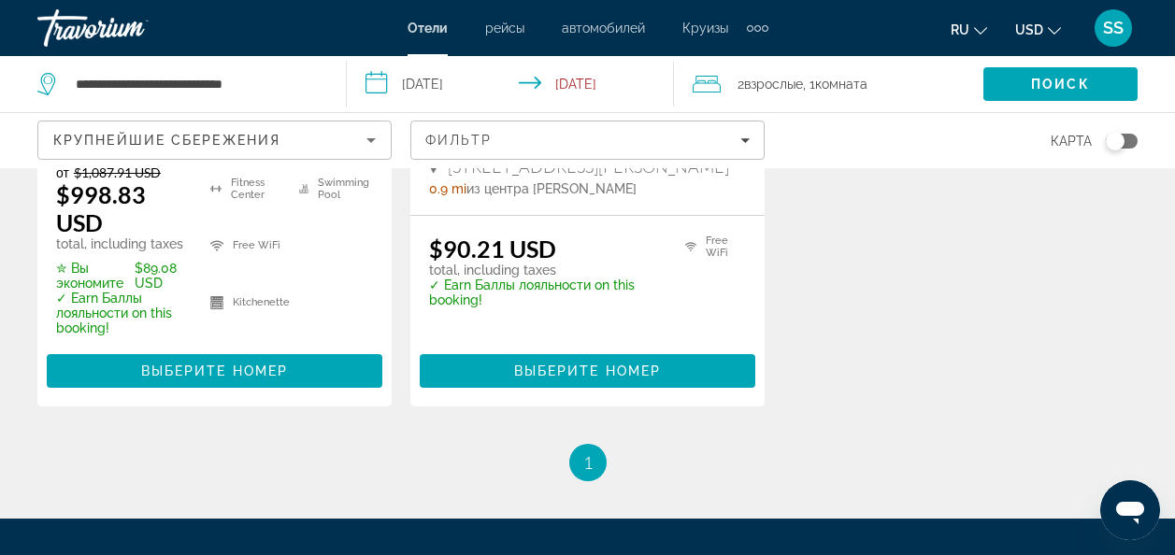
scroll to position [561, 0]
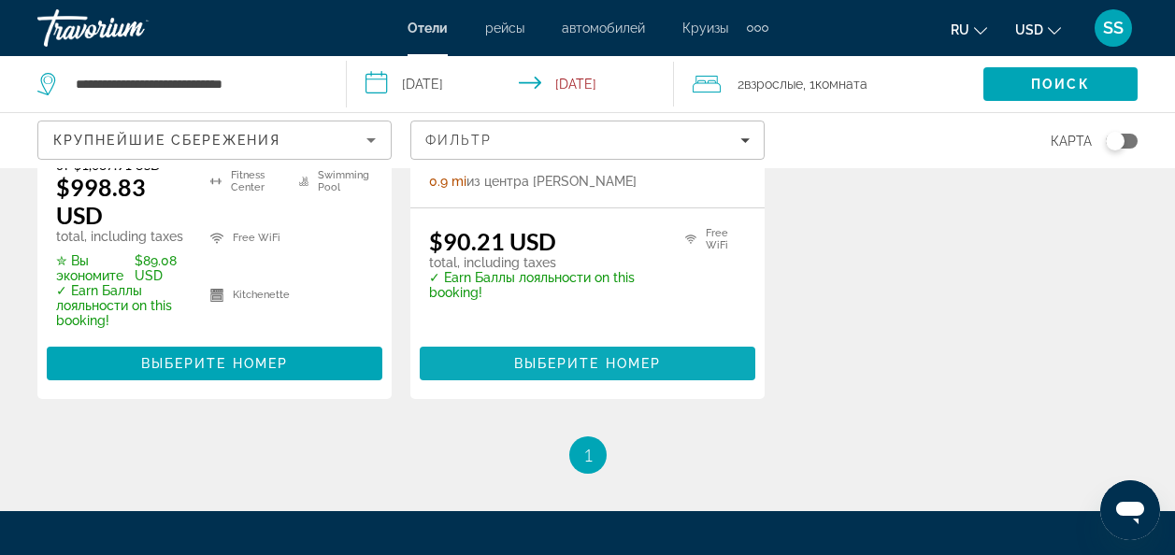
click at [627, 363] on span "Выберите номер" at bounding box center [587, 363] width 147 height 15
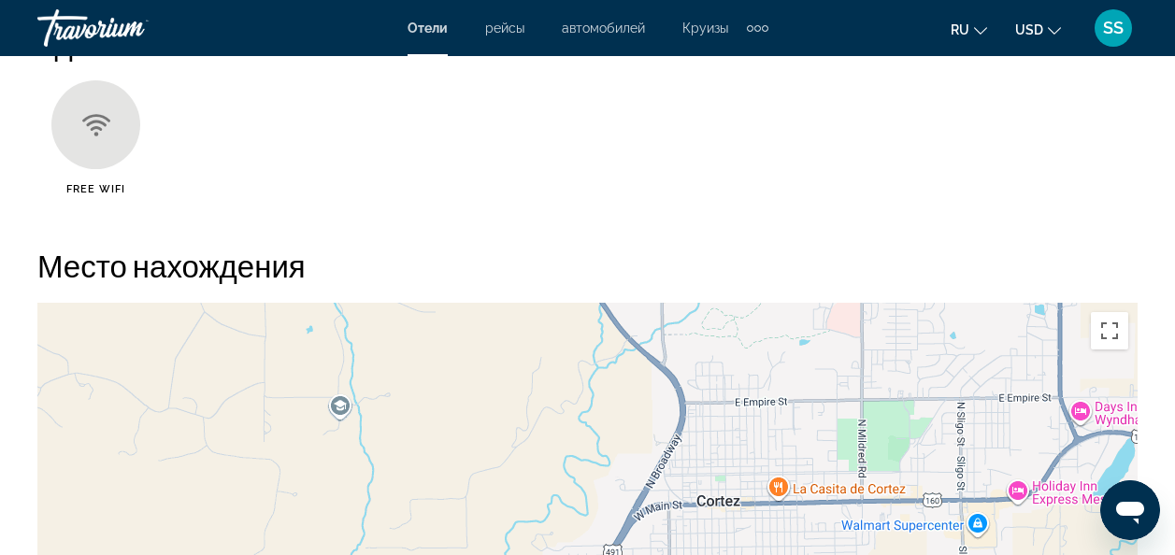
scroll to position [1589, 0]
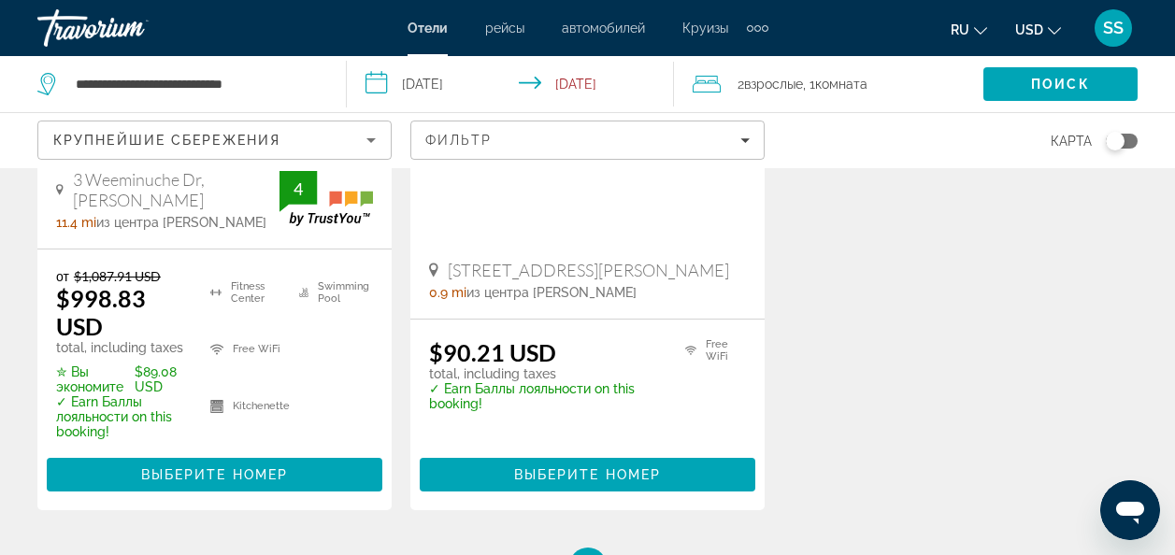
scroll to position [467, 0]
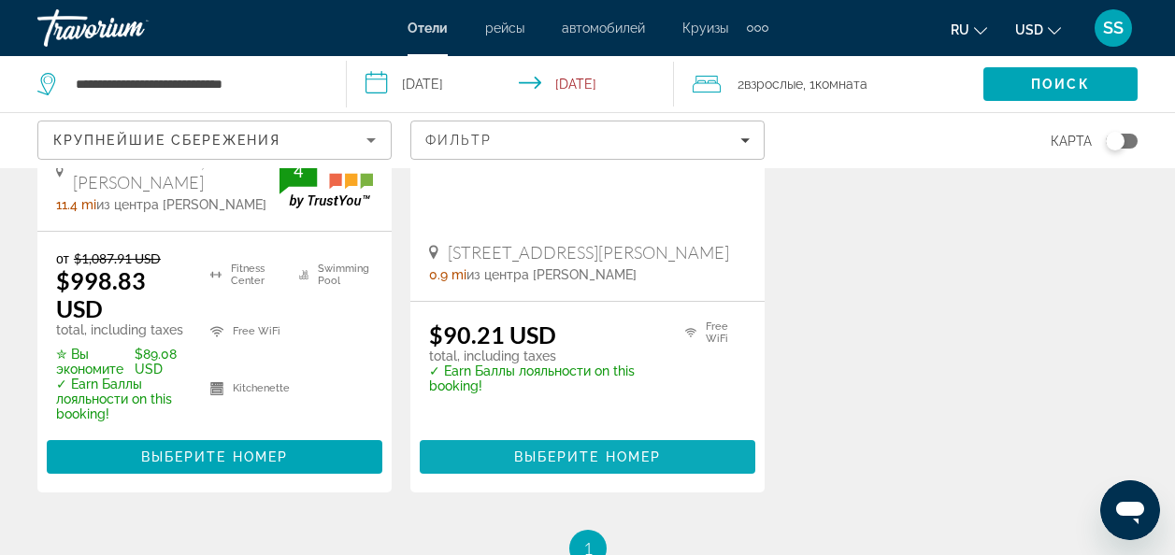
click at [585, 447] on span "Main content" at bounding box center [588, 457] width 336 height 45
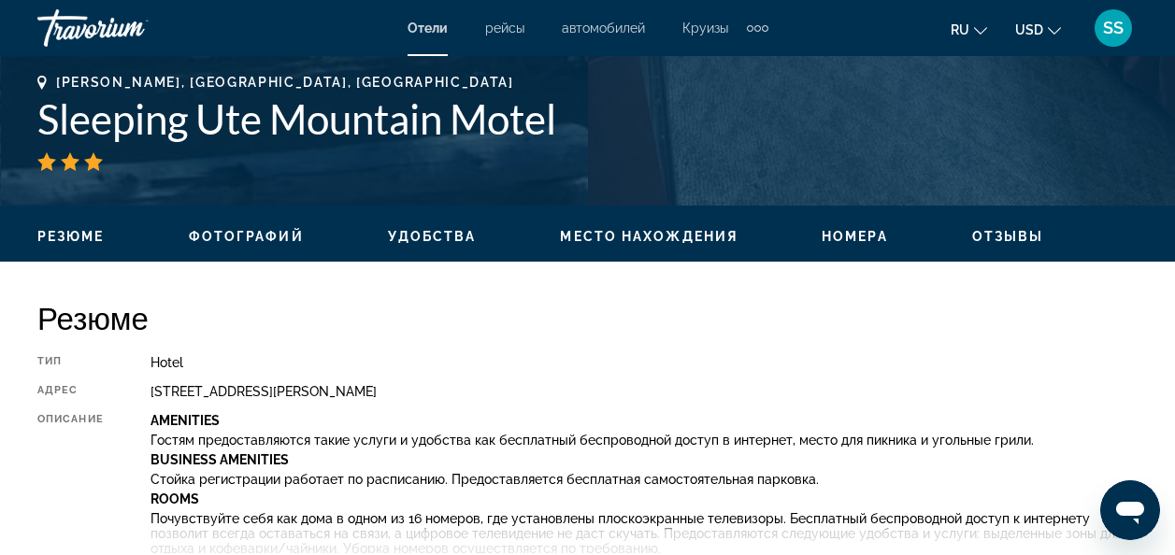
scroll to position [841, 0]
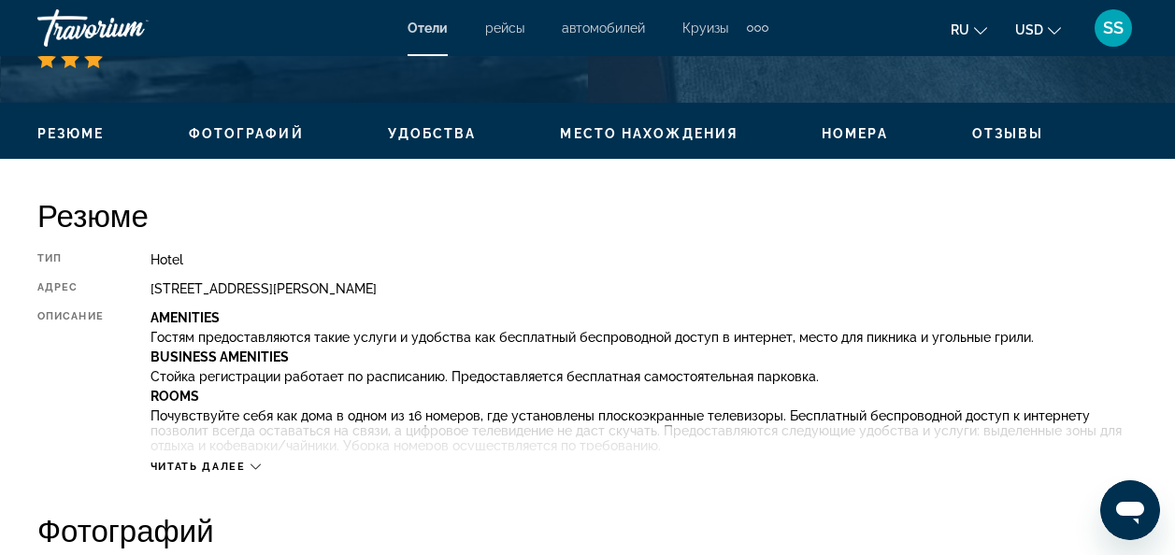
click at [1002, 135] on span "Отзывы" at bounding box center [1008, 133] width 72 height 15
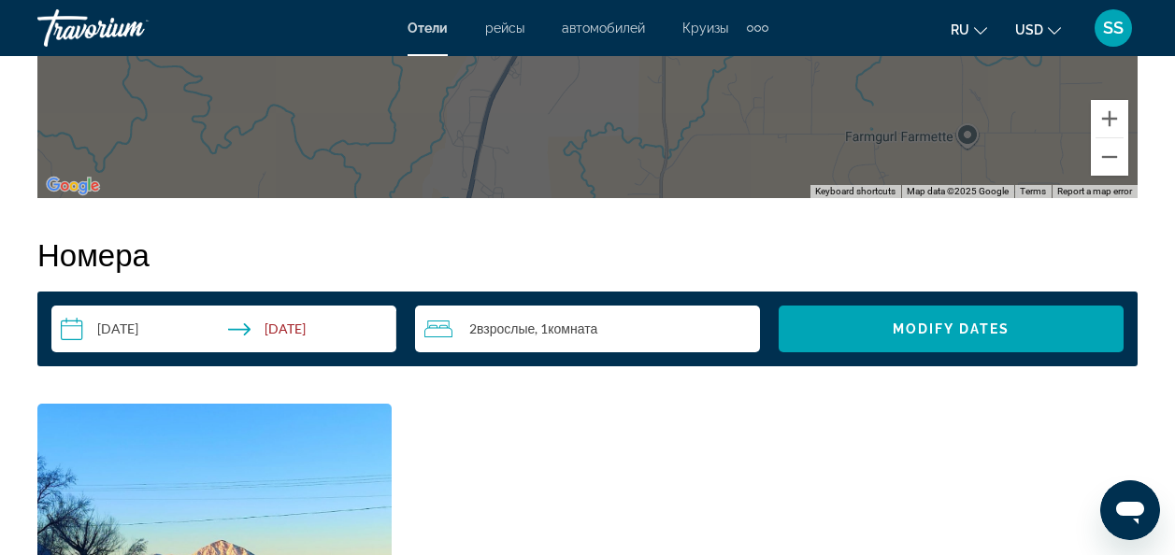
scroll to position [2573, 0]
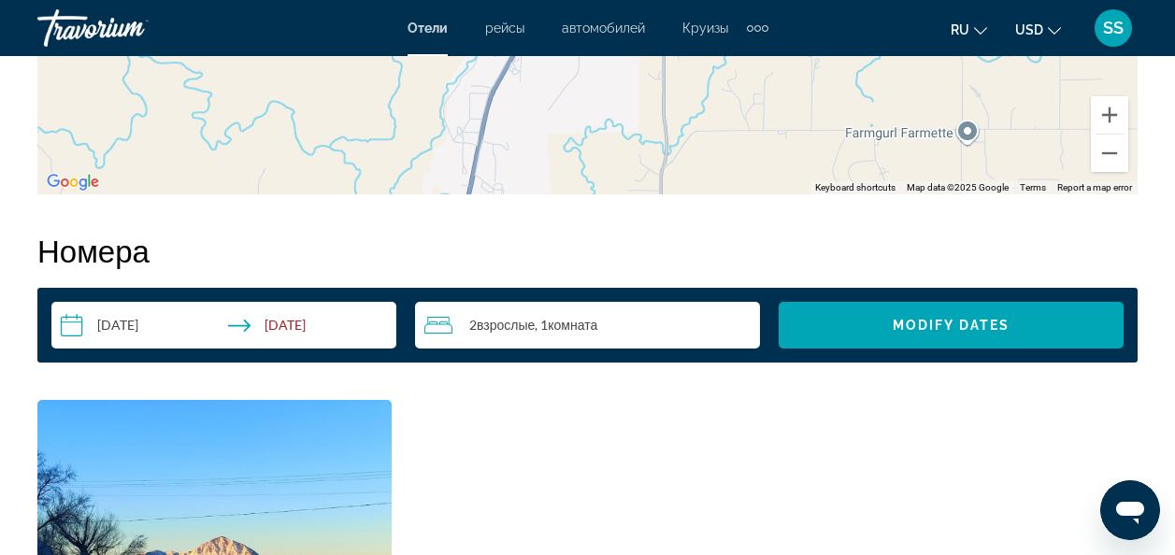
click at [651, 325] on div "2 Взрослый Взрослые , 1 Комната номера" at bounding box center [592, 325] width 336 height 22
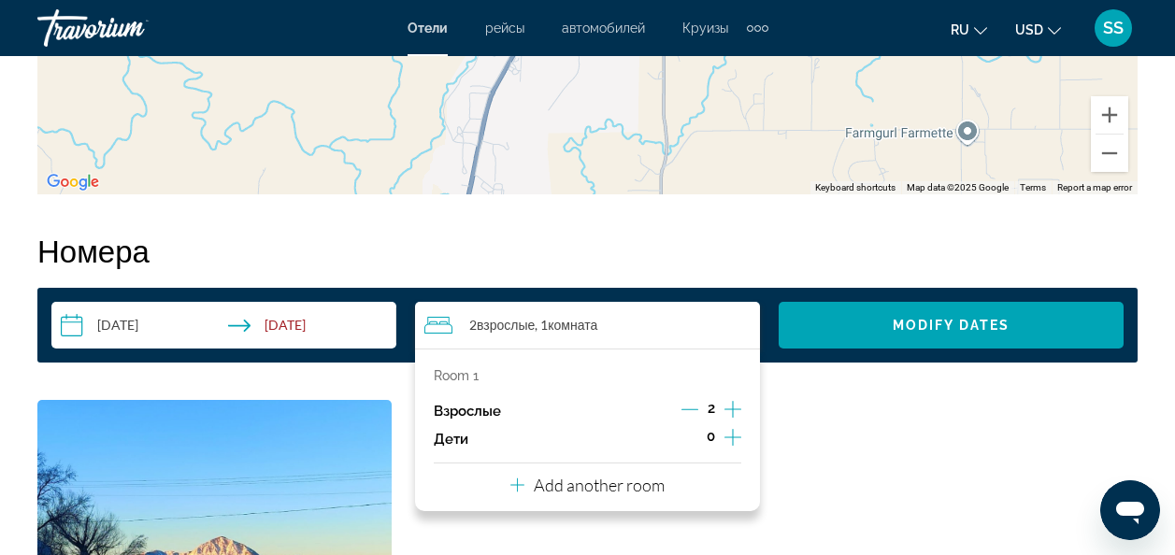
click at [732, 407] on icon "Increment adults" at bounding box center [732, 409] width 17 height 22
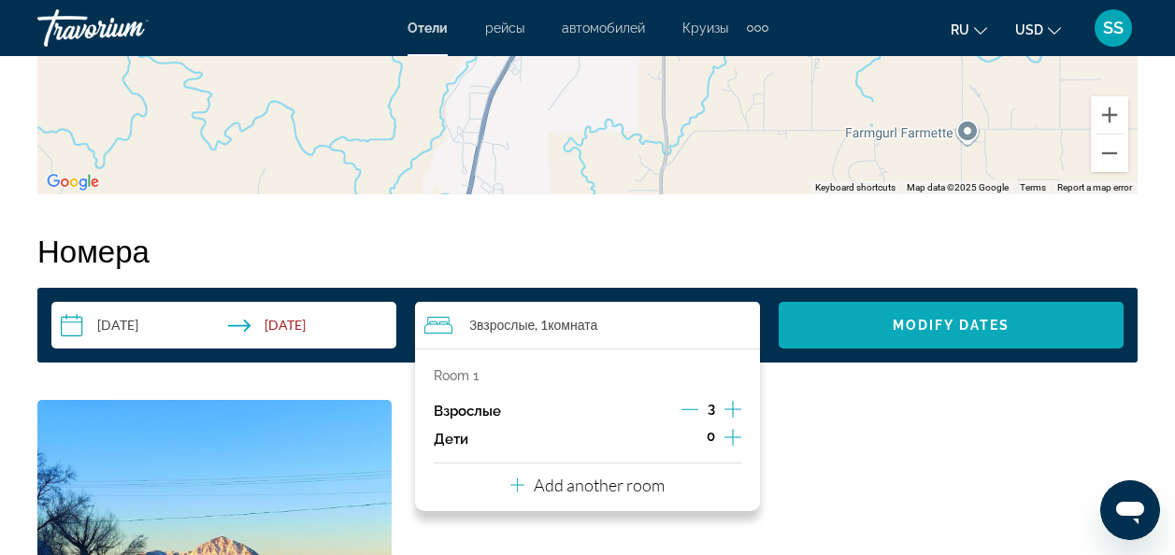
click at [885, 316] on span "Search widget" at bounding box center [951, 325] width 345 height 45
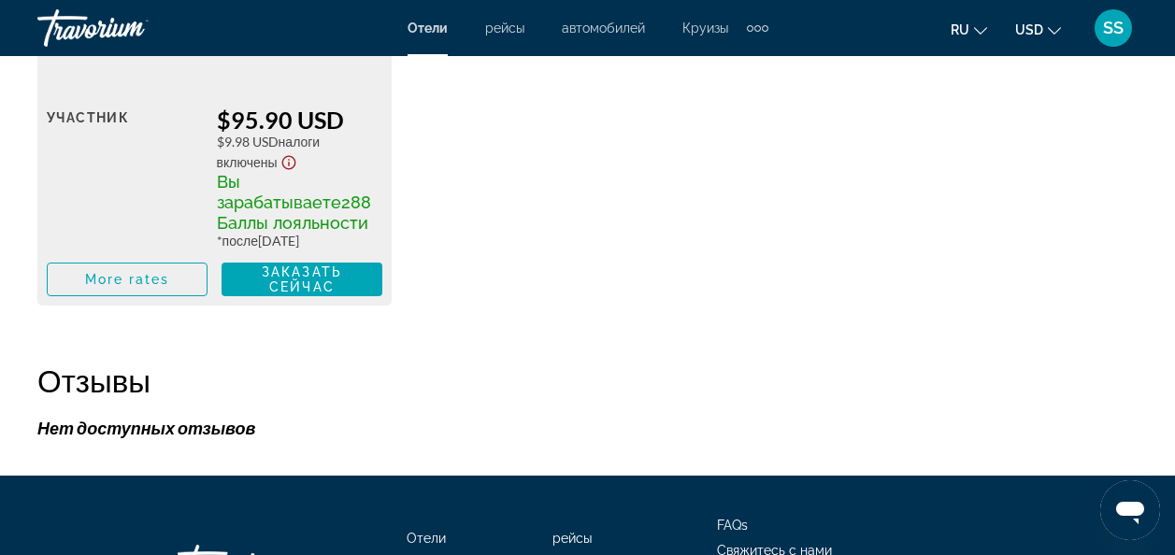
scroll to position [3508, 0]
